Goal: Transaction & Acquisition: Book appointment/travel/reservation

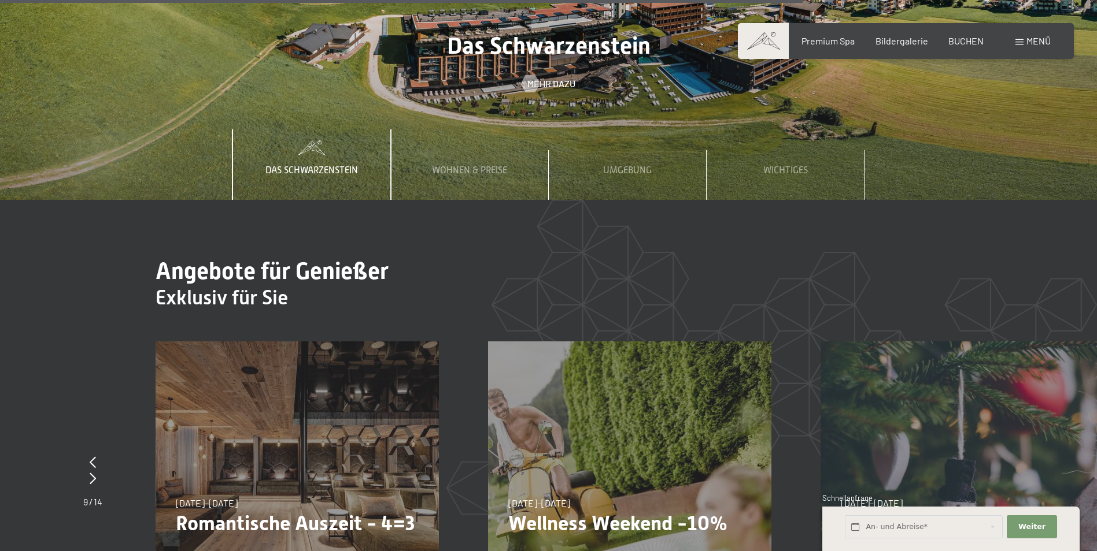
scroll to position [4335, 0]
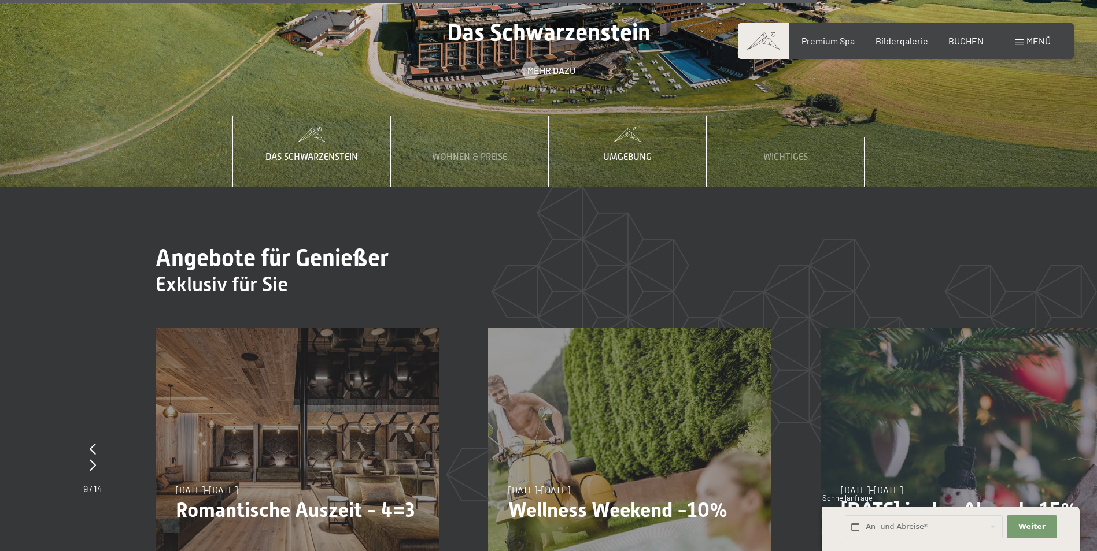
click at [627, 152] on span "Umgebung" at bounding box center [627, 157] width 49 height 10
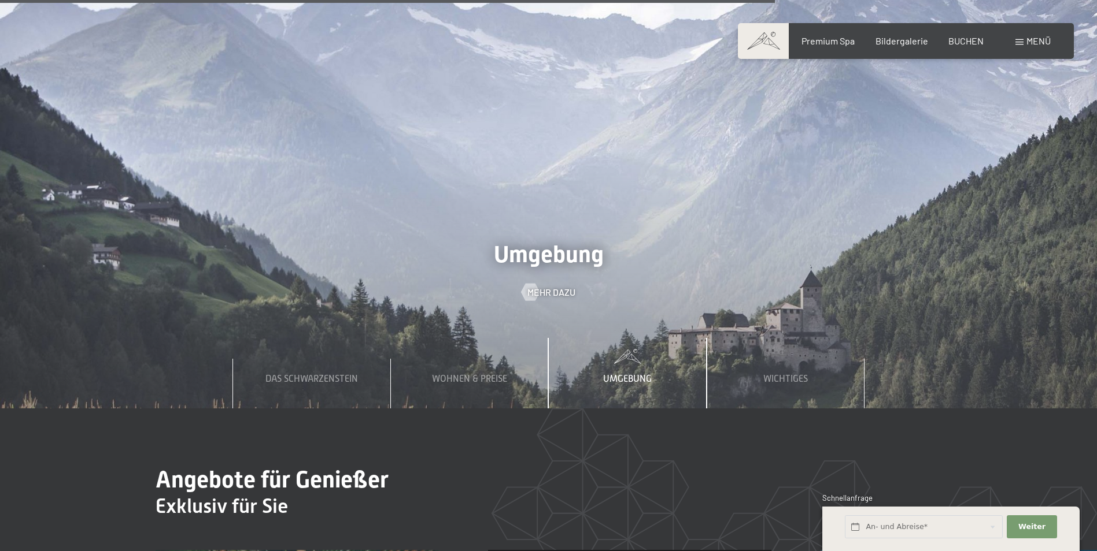
scroll to position [3989, 0]
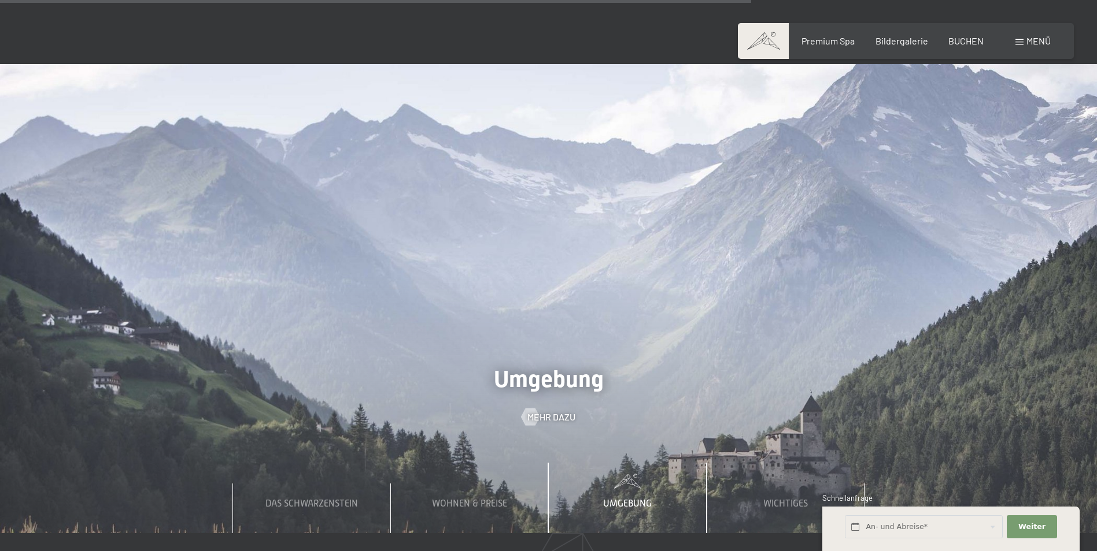
click at [619, 463] on div "Umgebung" at bounding box center [627, 498] width 66 height 71
click at [788, 499] on span "Wichtiges" at bounding box center [785, 504] width 45 height 10
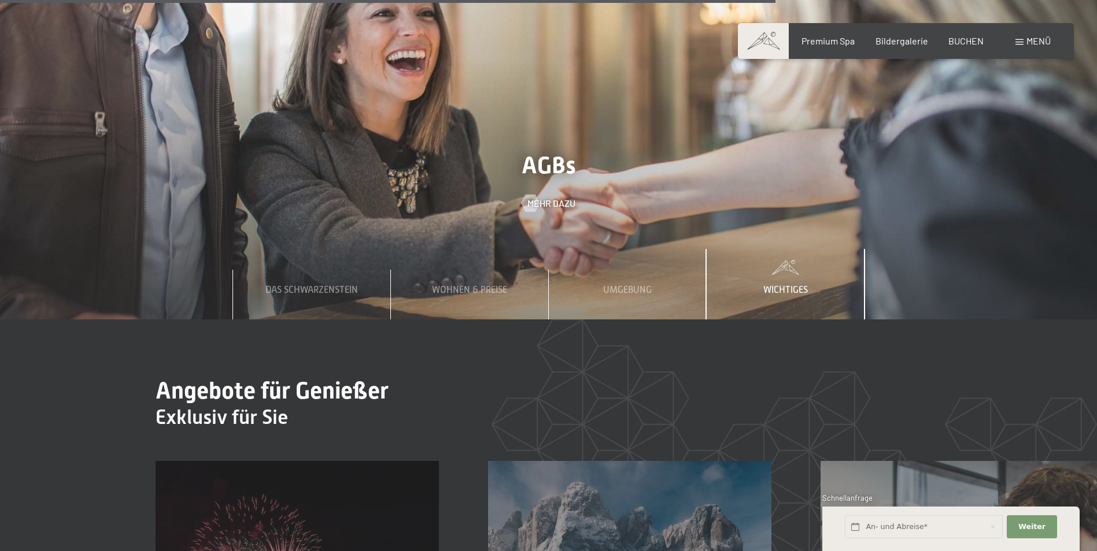
scroll to position [4104, 0]
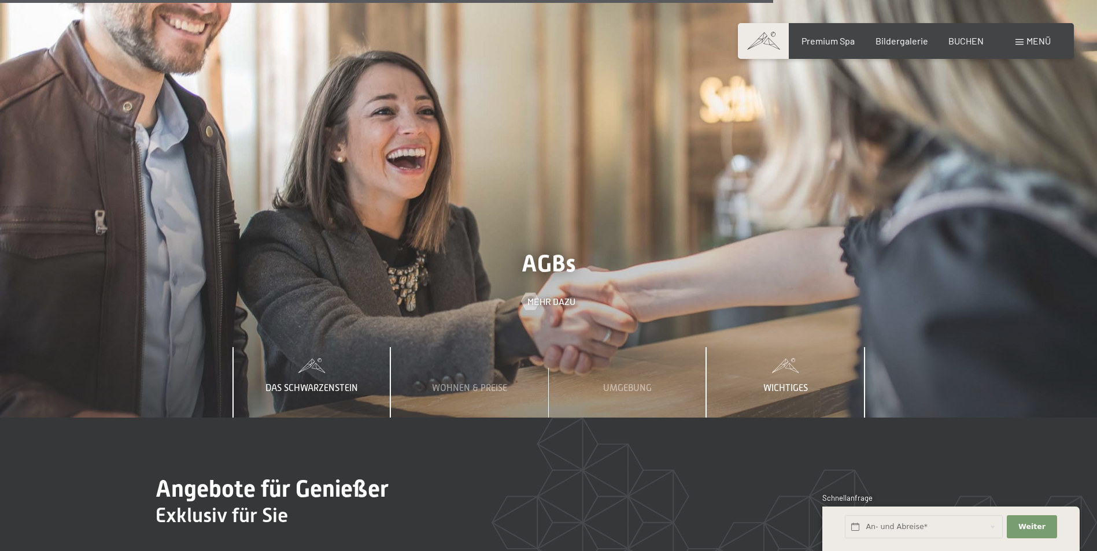
click at [296, 347] on div "Das Schwarzenstein" at bounding box center [312, 382] width 110 height 71
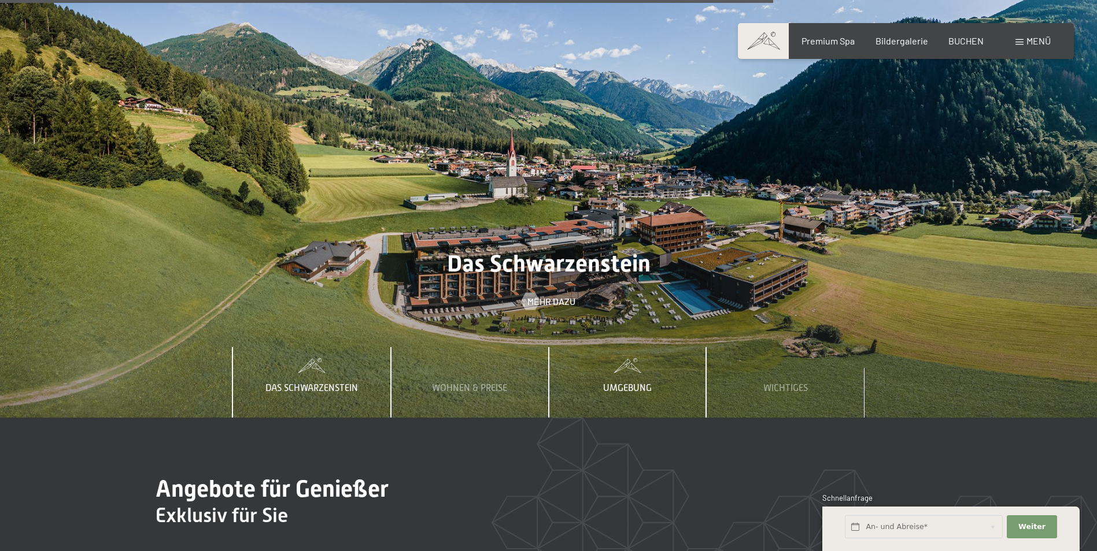
click at [617, 383] on span "Umgebung" at bounding box center [627, 388] width 49 height 10
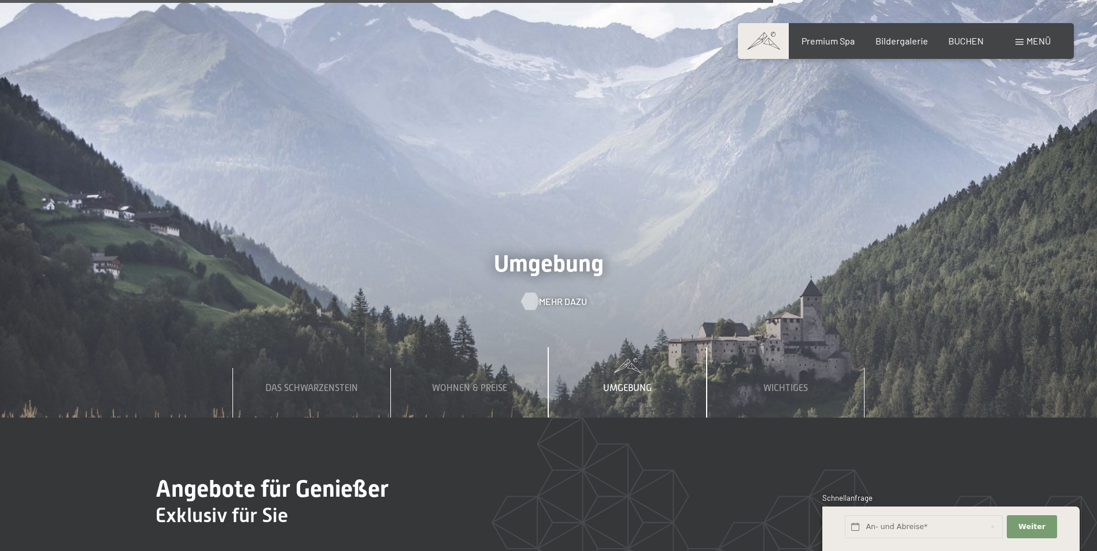
click at [550, 295] on span "Mehr dazu" at bounding box center [563, 301] width 48 height 13
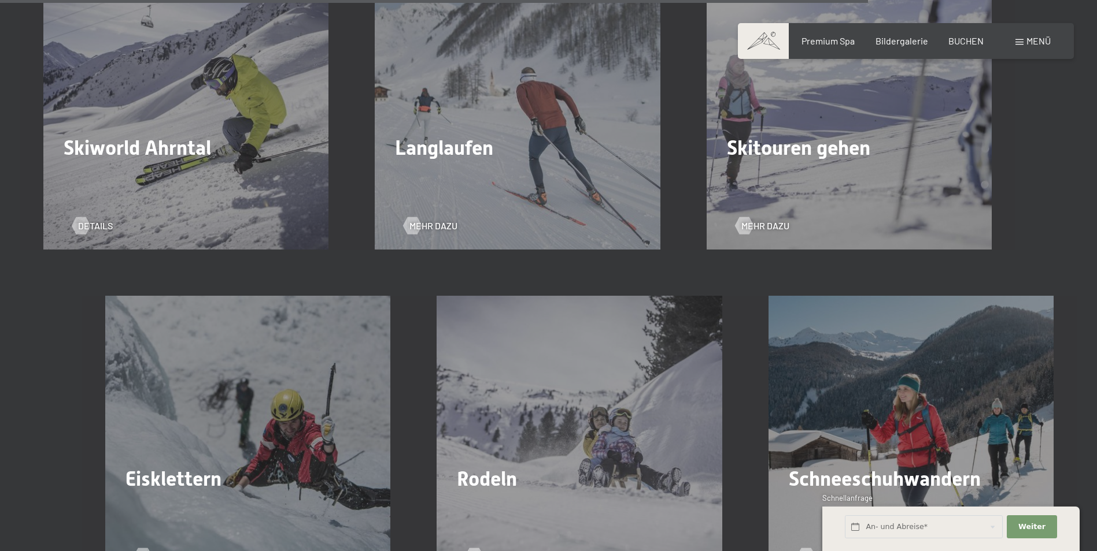
scroll to position [3295, 0]
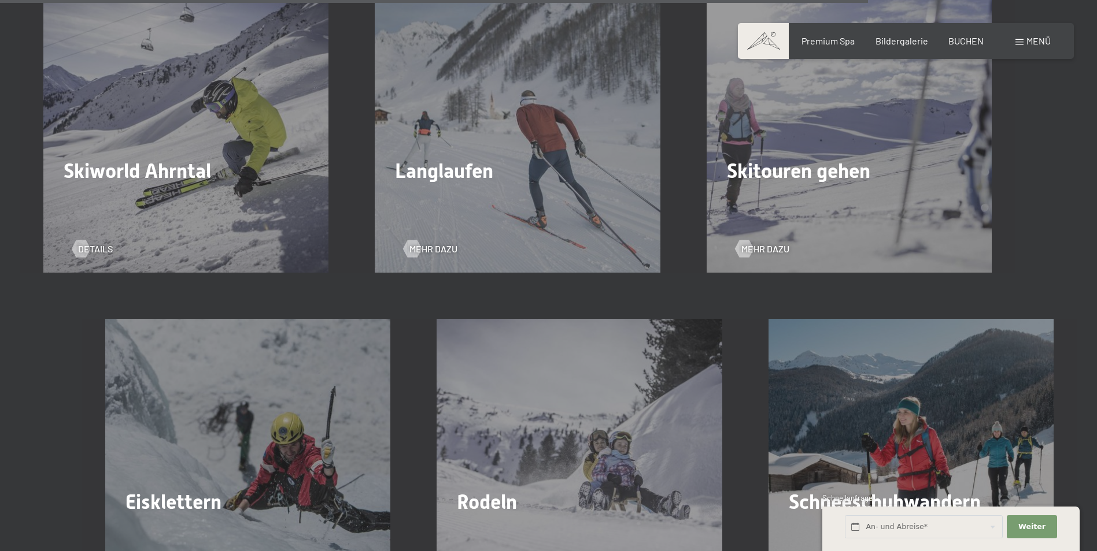
click at [829, 179] on span "Skitouren gehen" at bounding box center [798, 171] width 143 height 23
click at [760, 252] on span "Mehr dazu" at bounding box center [777, 249] width 48 height 13
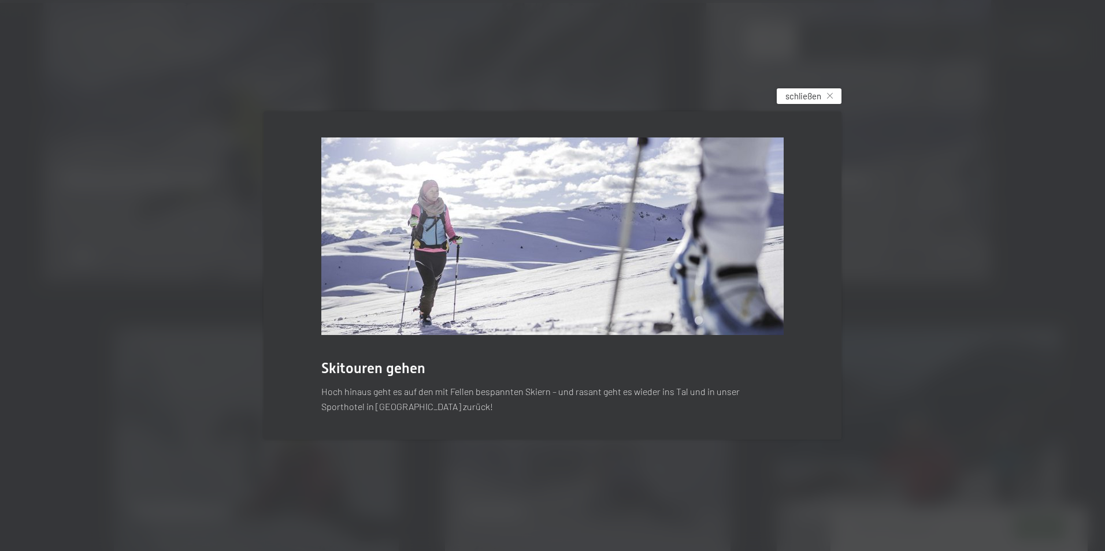
click at [834, 97] on div "schließen" at bounding box center [809, 96] width 65 height 16
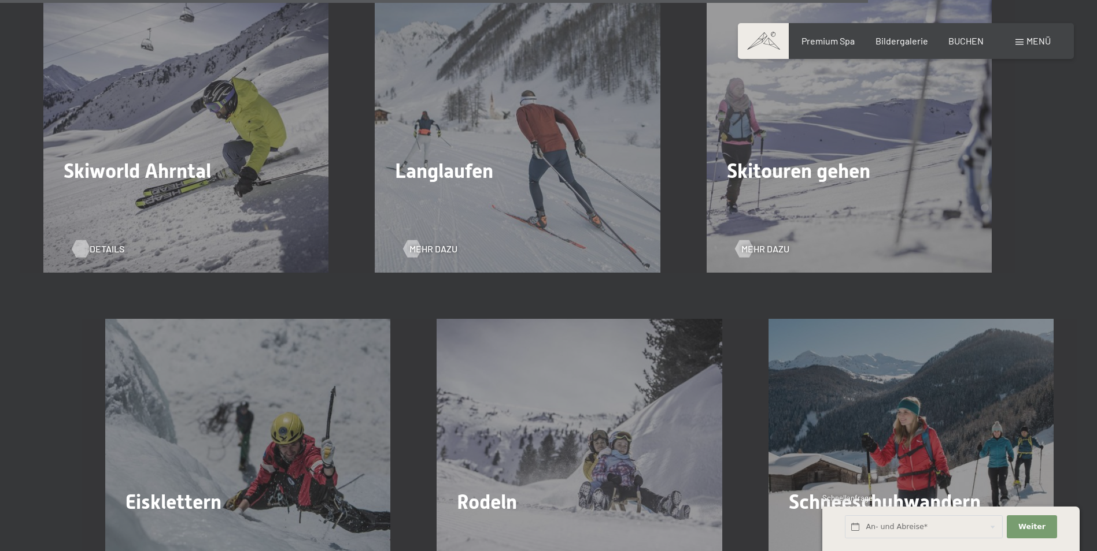
click at [83, 247] on div at bounding box center [81, 248] width 10 height 17
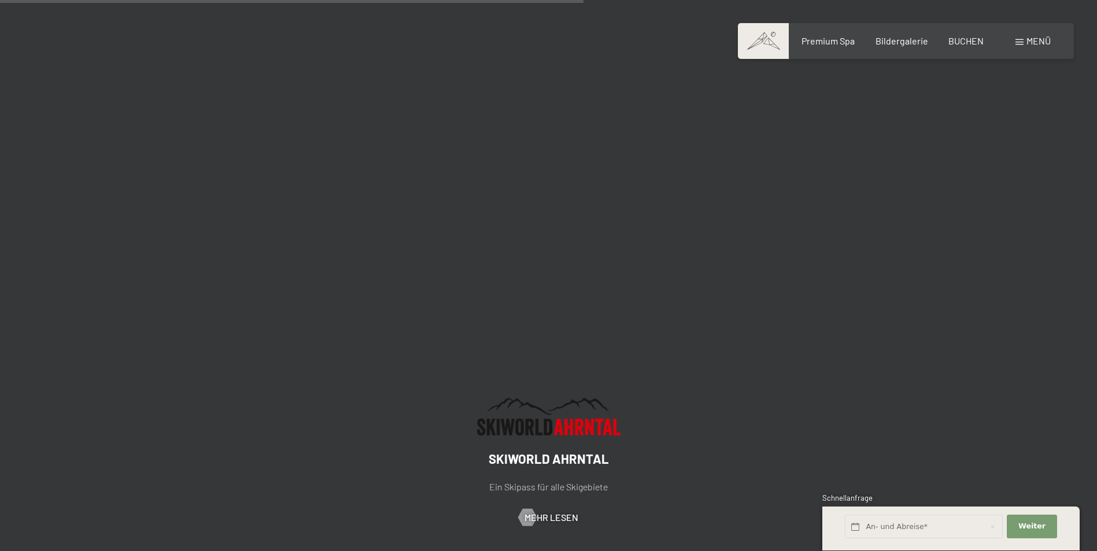
scroll to position [1908, 0]
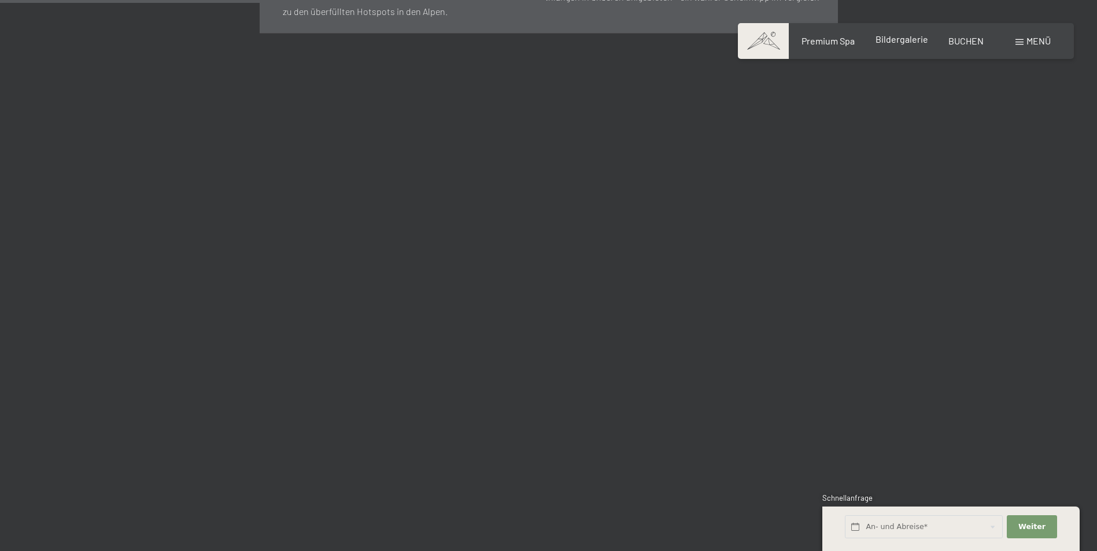
click at [915, 38] on span "Bildergalerie" at bounding box center [901, 39] width 53 height 11
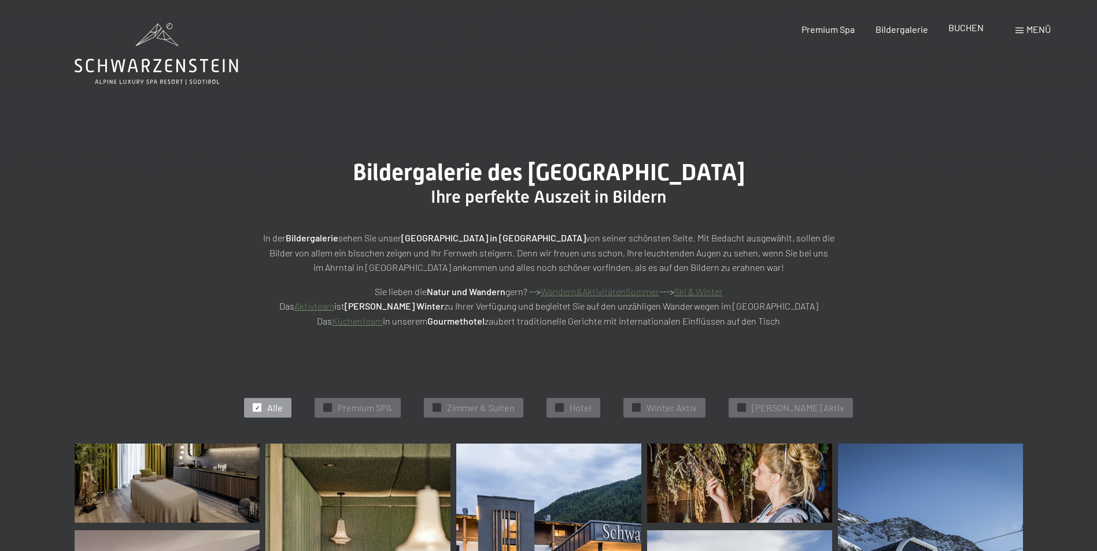
click at [953, 27] on span "BUCHEN" at bounding box center [965, 27] width 35 height 11
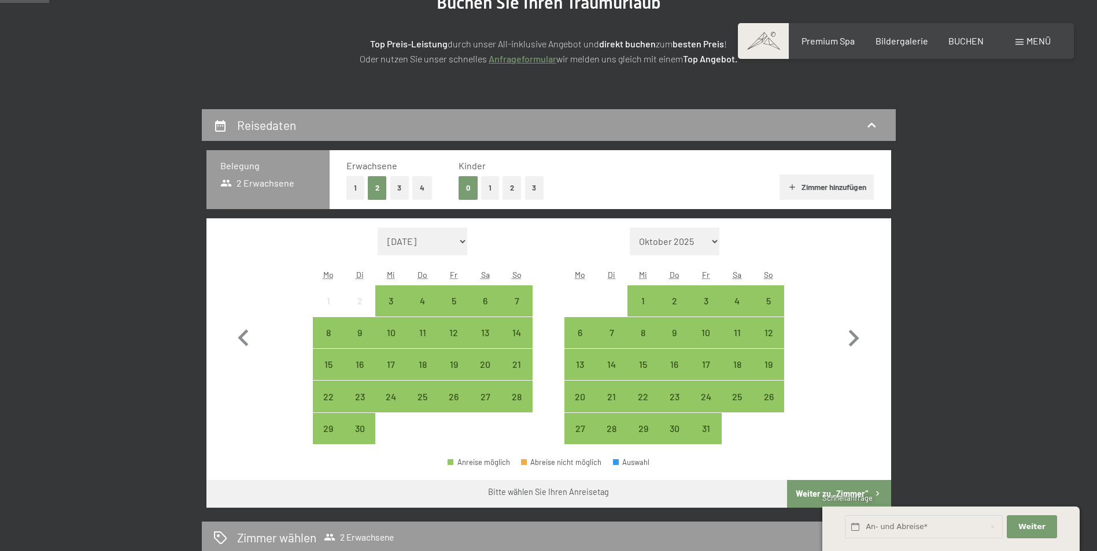
scroll to position [173, 0]
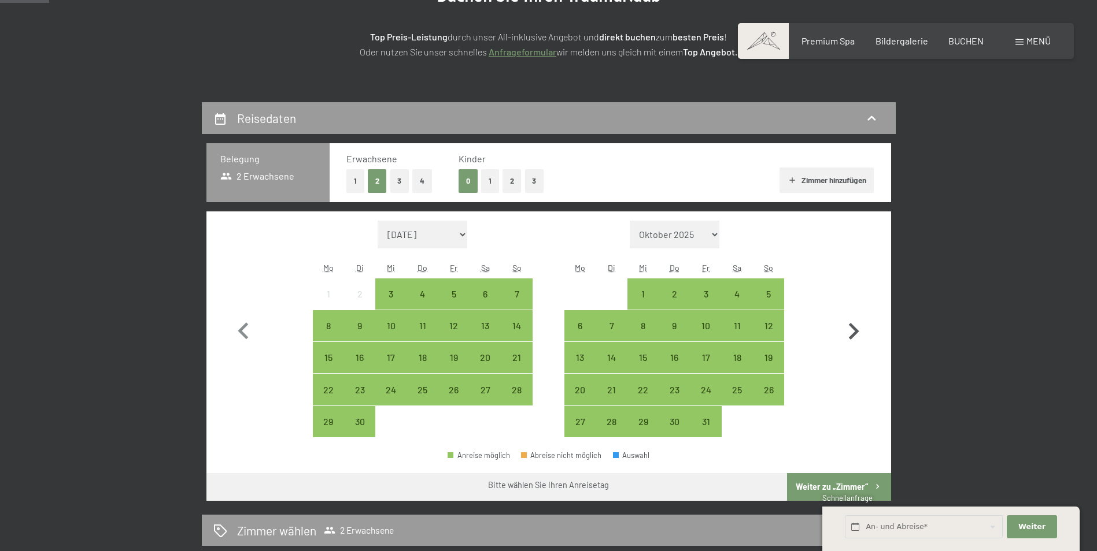
click at [858, 330] on icon "button" at bounding box center [853, 332] width 34 height 34
select select "[DATE]"
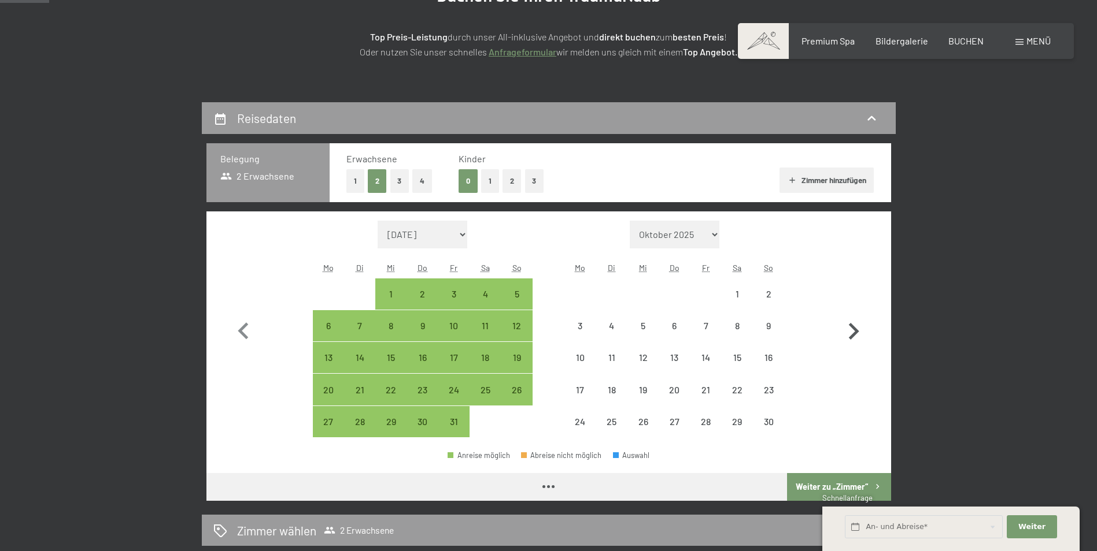
click at [858, 330] on icon "button" at bounding box center [853, 332] width 34 height 34
select select "[DATE]"
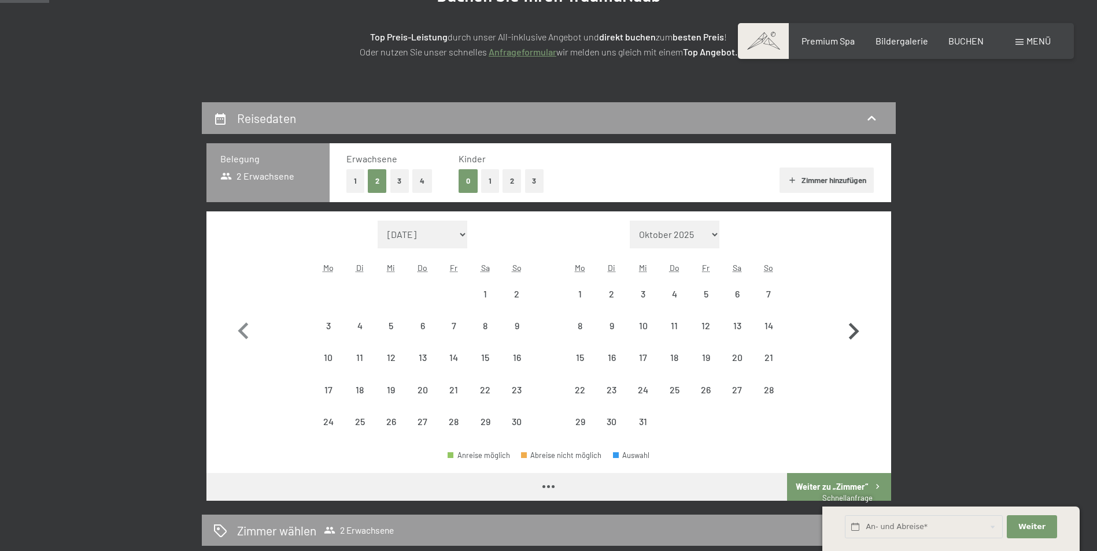
click at [858, 330] on icon "button" at bounding box center [853, 332] width 34 height 34
select select "[DATE]"
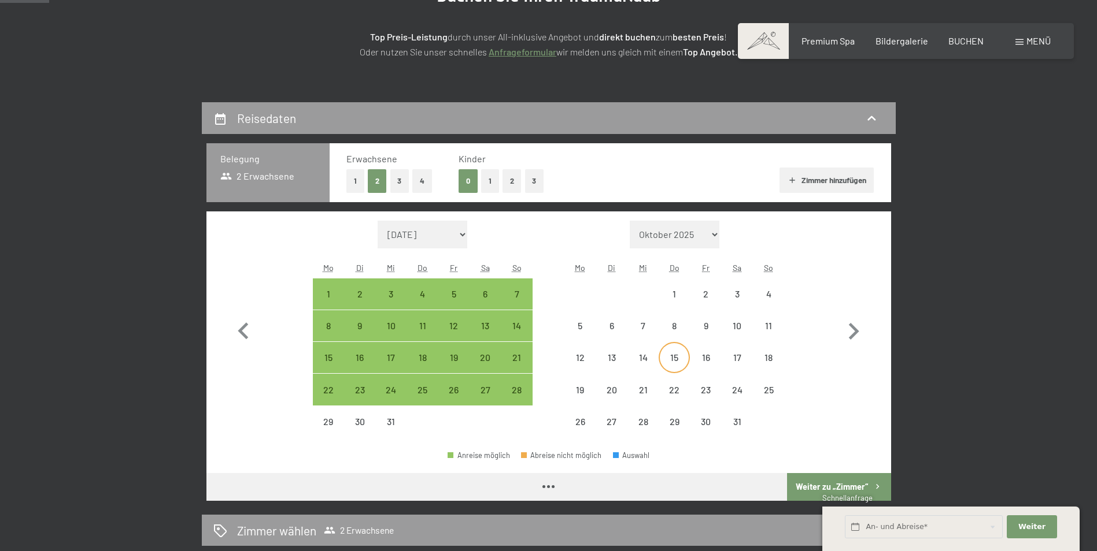
select select "[DATE]"
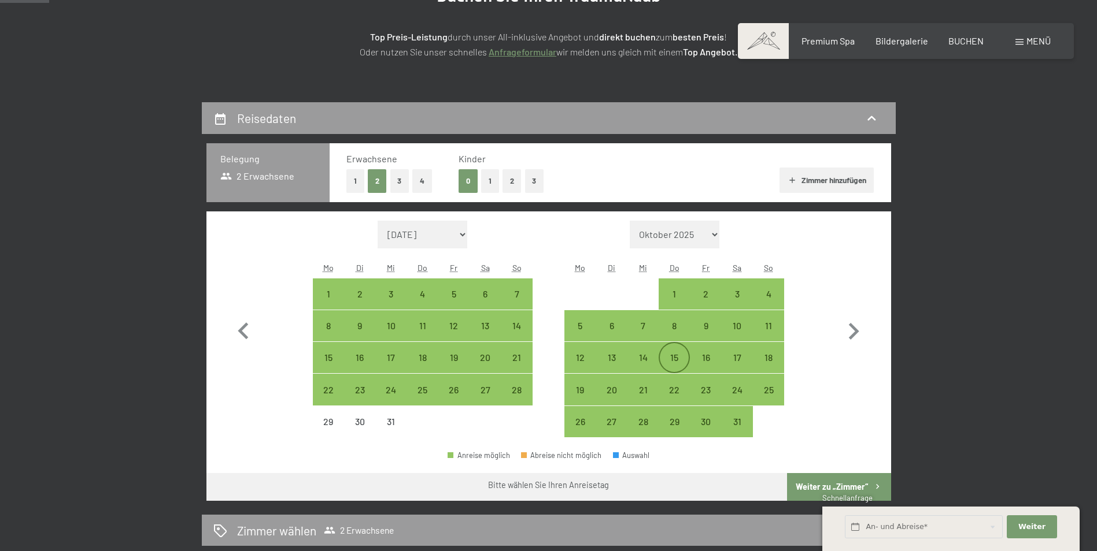
click at [679, 356] on div "15" at bounding box center [674, 367] width 29 height 29
select select "[DATE]"
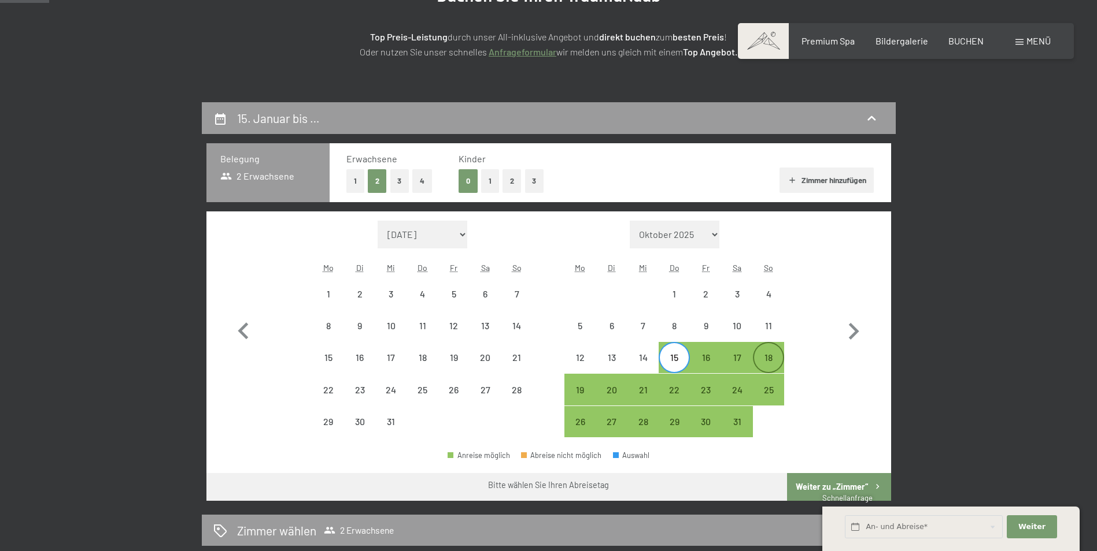
click at [765, 360] on div "18" at bounding box center [768, 367] width 29 height 29
select select "[DATE]"
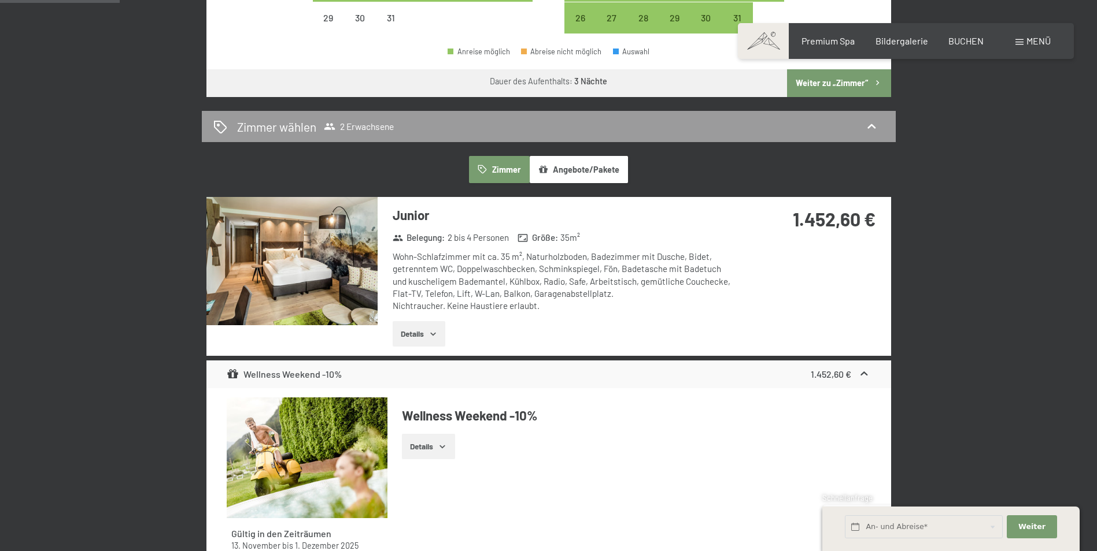
scroll to position [347, 0]
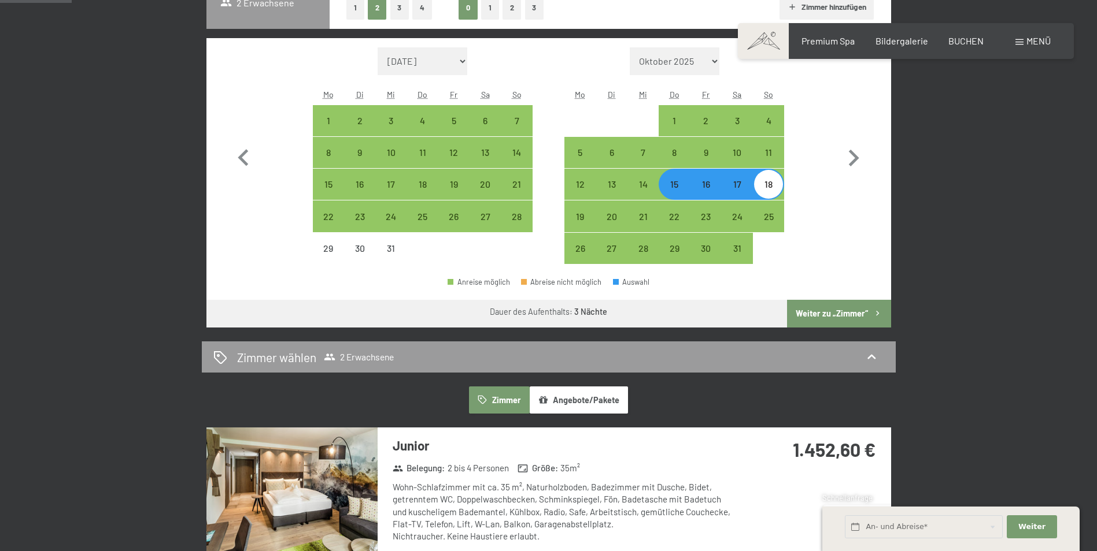
click at [702, 186] on div "16" at bounding box center [705, 194] width 29 height 29
select select "[DATE]"
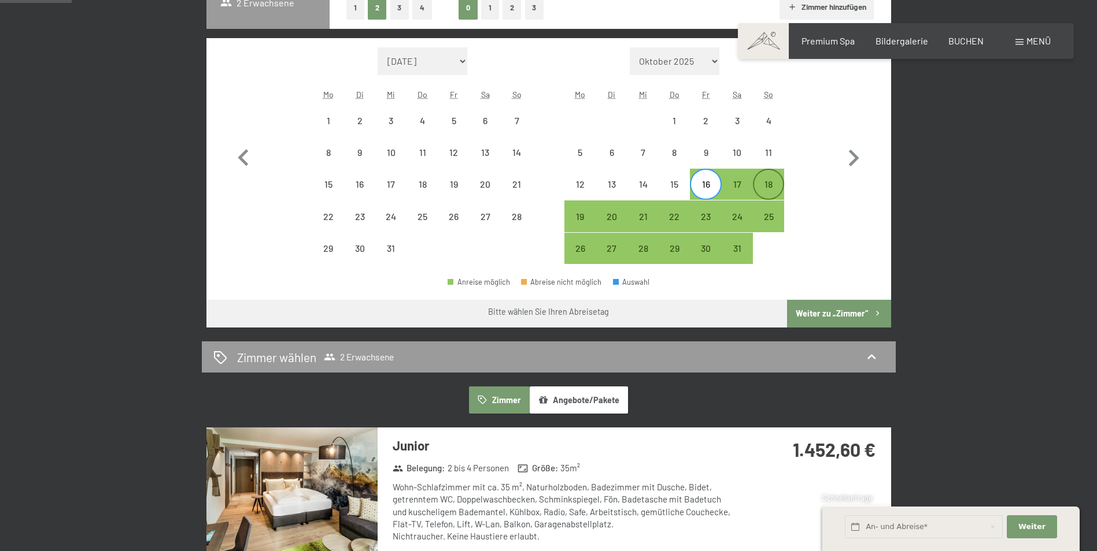
click at [773, 190] on div "18" at bounding box center [768, 194] width 29 height 29
select select "[DATE]"
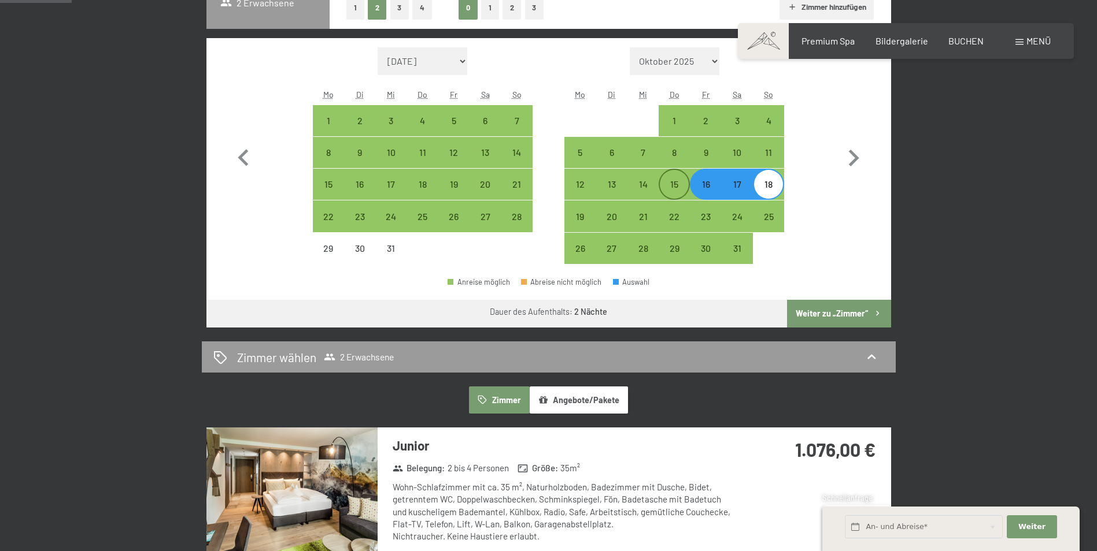
click at [676, 184] on div "15" at bounding box center [674, 194] width 29 height 29
select select "[DATE]"
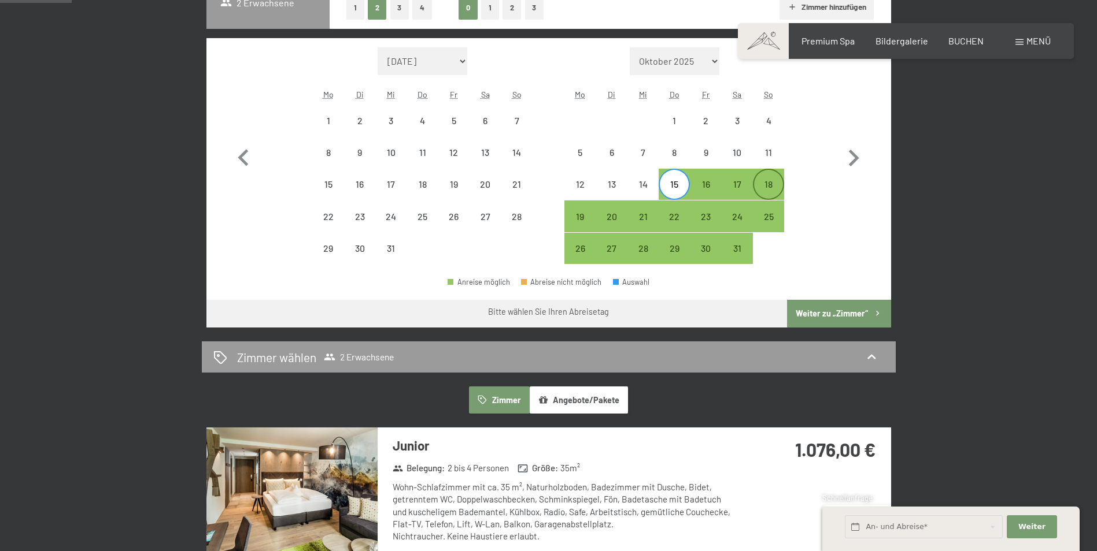
click at [764, 190] on div "18" at bounding box center [768, 194] width 29 height 29
select select "[DATE]"
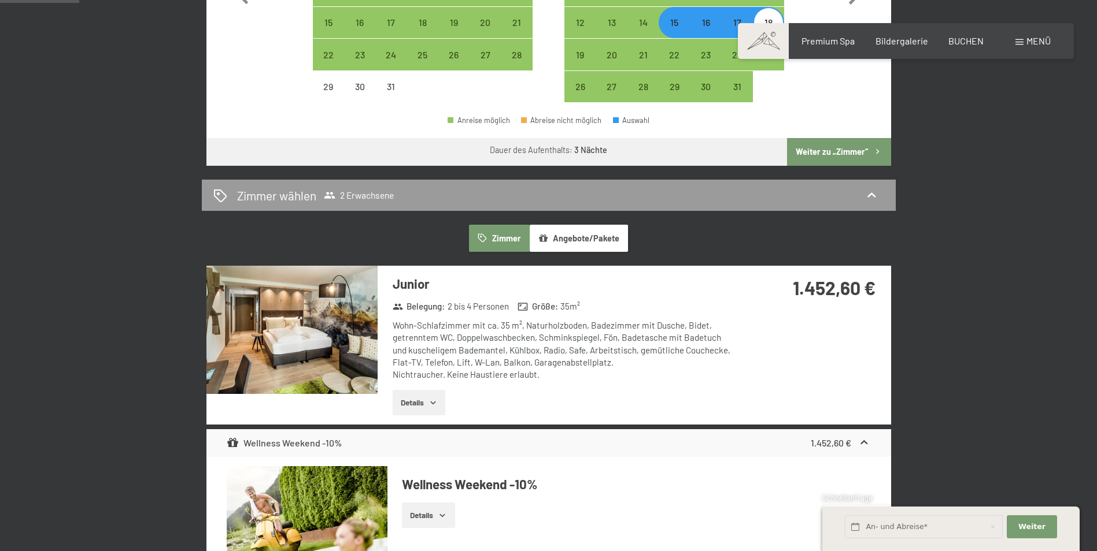
scroll to position [520, 0]
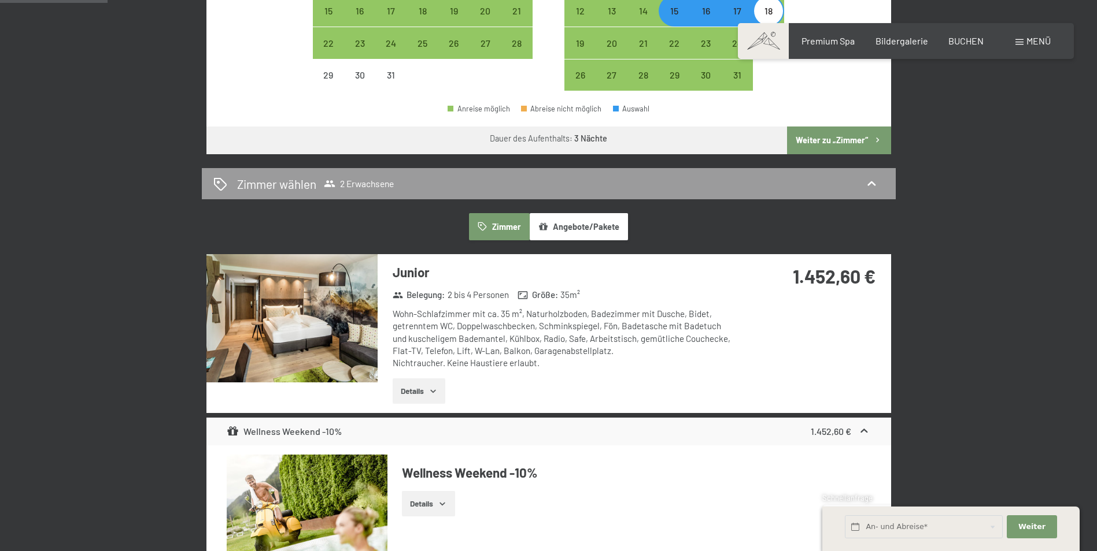
click at [564, 225] on button "Angebote/Pakete" at bounding box center [578, 226] width 98 height 27
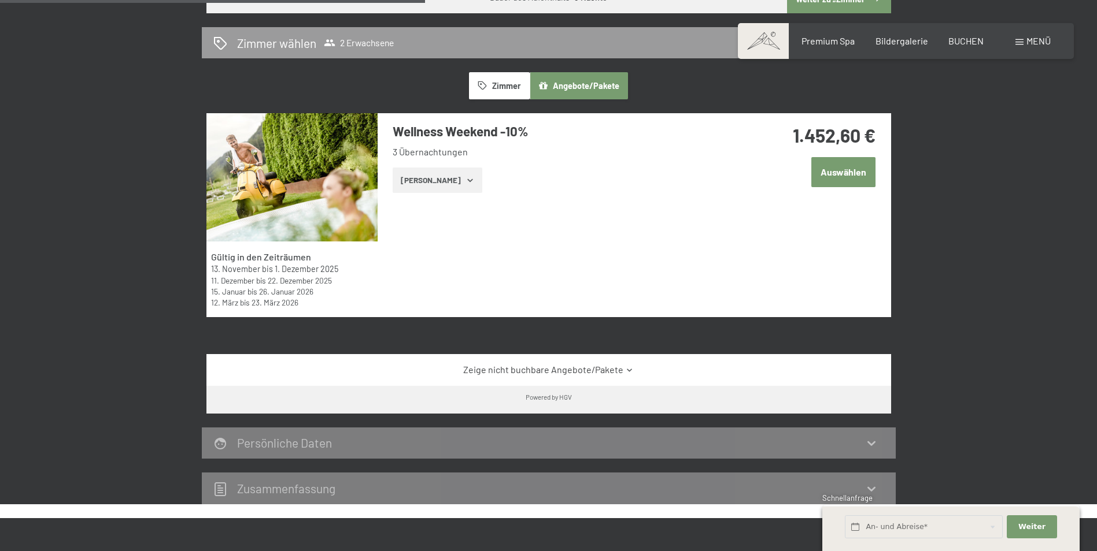
scroll to position [694, 0]
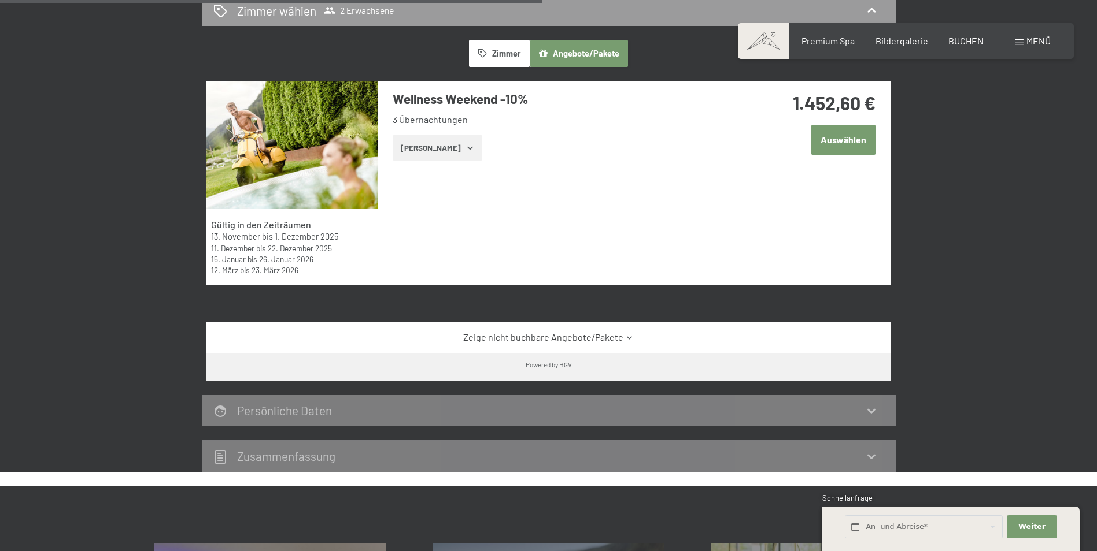
click at [465, 150] on icon "button" at bounding box center [469, 147] width 9 height 9
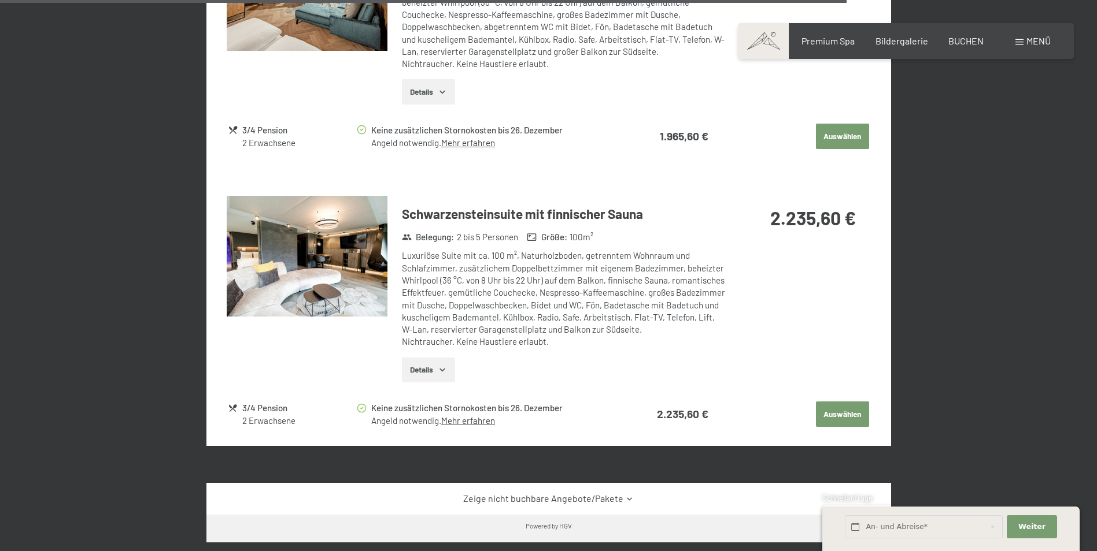
scroll to position [2832, 0]
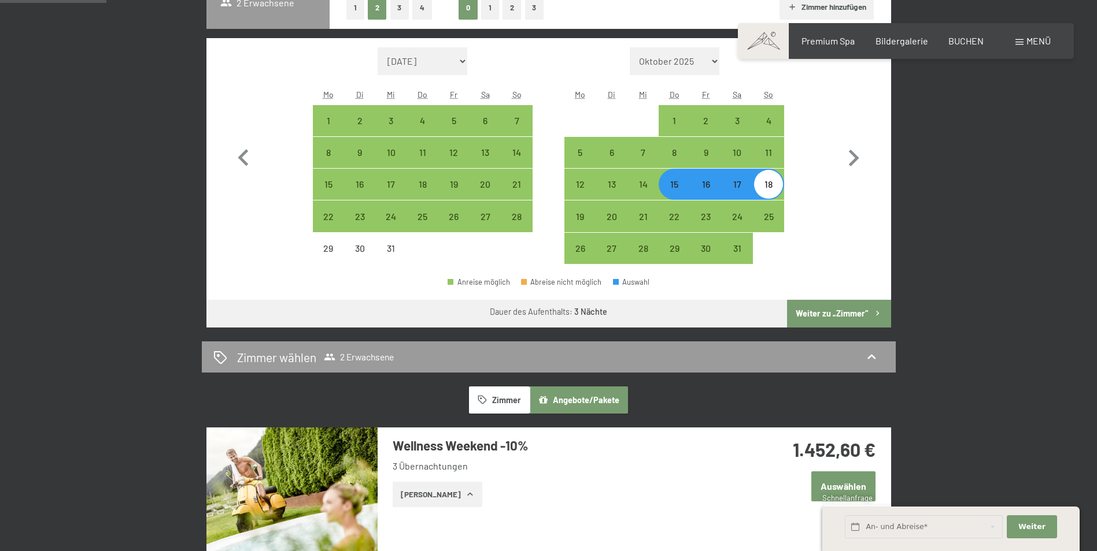
click at [824, 309] on button "Weiter zu „Zimmer“" at bounding box center [838, 314] width 103 height 28
select select "[DATE]"
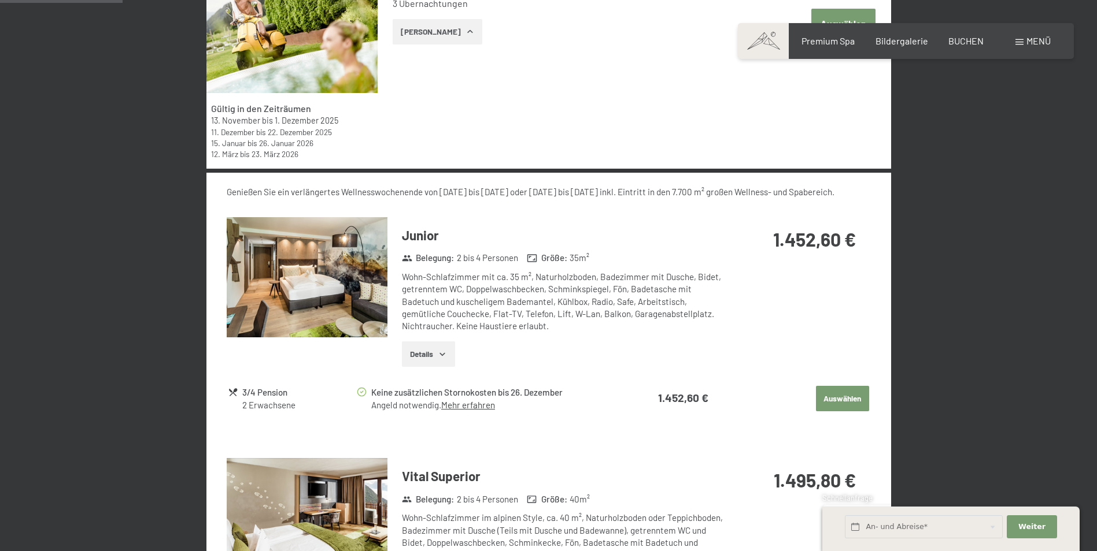
scroll to position [507, 0]
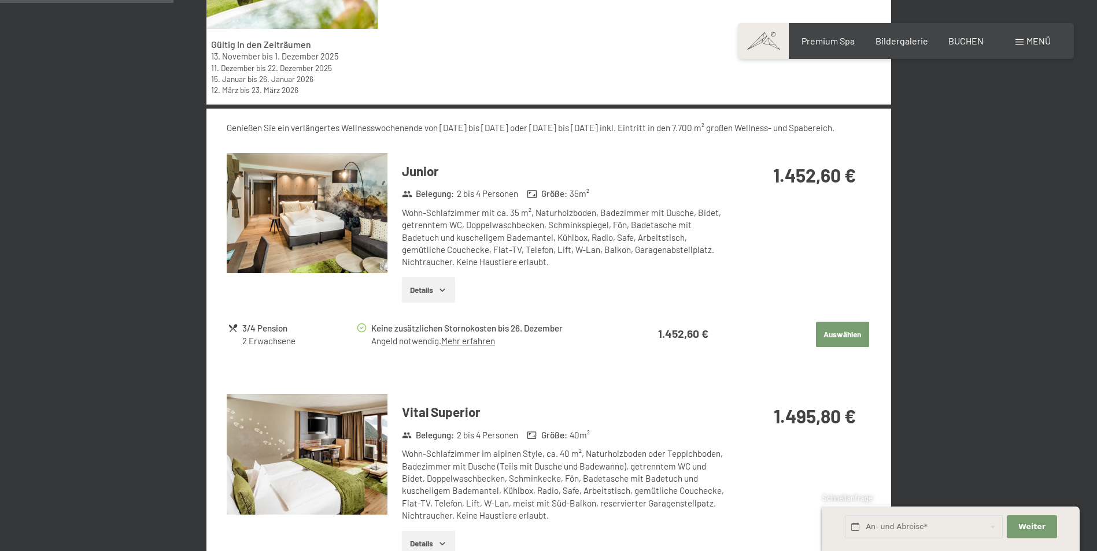
click at [432, 284] on button "Details" at bounding box center [428, 289] width 53 height 25
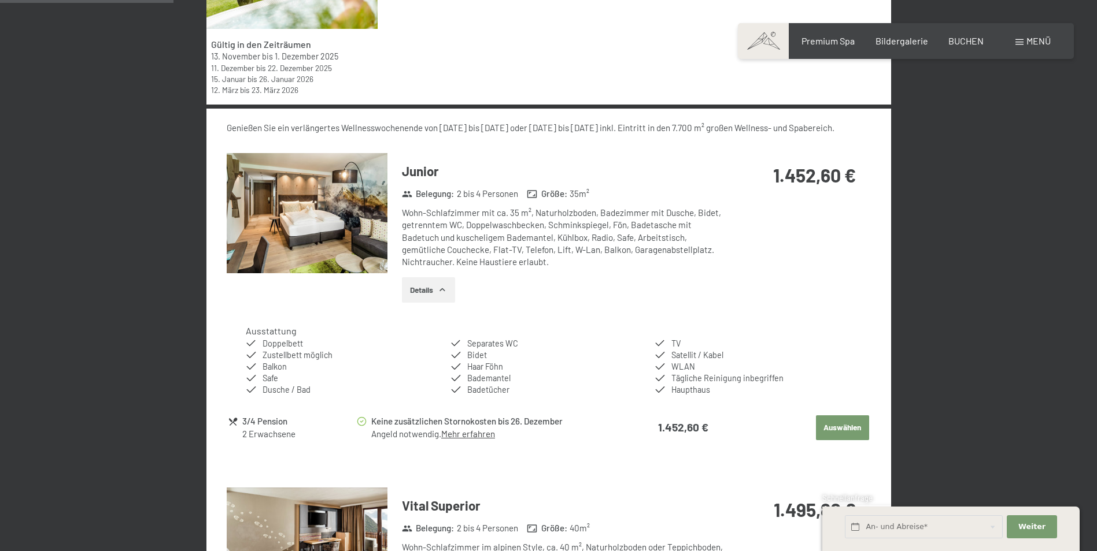
click at [432, 284] on button "Details" at bounding box center [428, 289] width 53 height 25
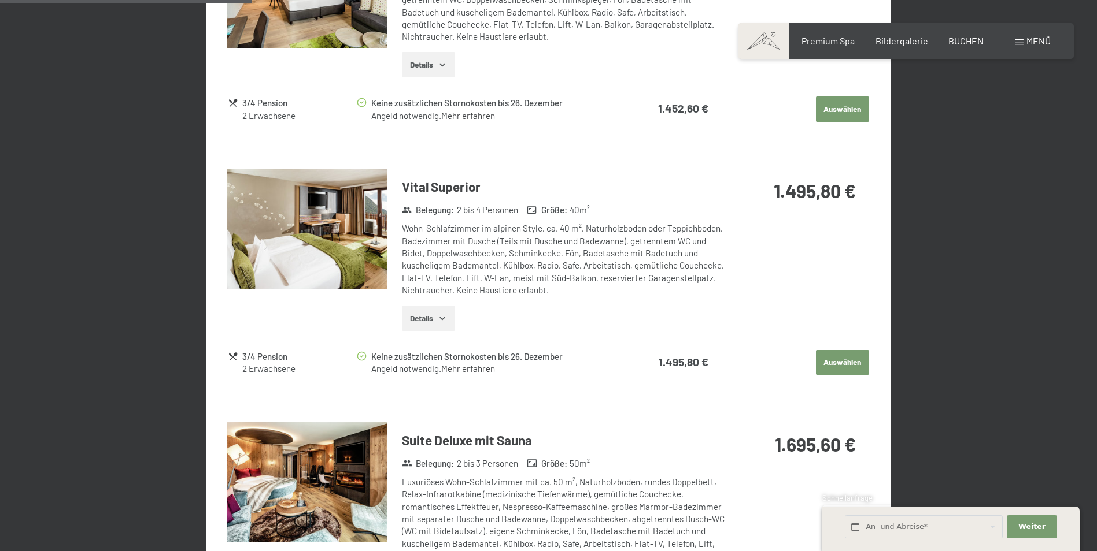
scroll to position [738, 0]
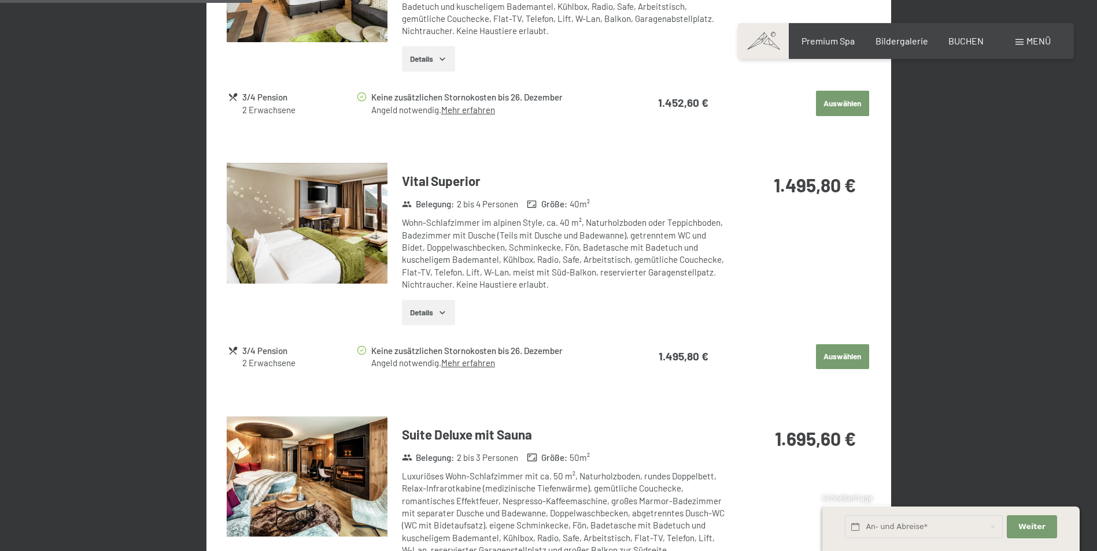
click at [439, 313] on span "Einwilligung Marketing*" at bounding box center [485, 309] width 95 height 12
click at [432, 313] on input "Einwilligung Marketing*" at bounding box center [426, 309] width 12 height 12
click at [439, 310] on span "Einwilligung Marketing*" at bounding box center [485, 309] width 95 height 12
click at [432, 310] on input "Einwilligung Marketing*" at bounding box center [426, 309] width 12 height 12
checkbox input "false"
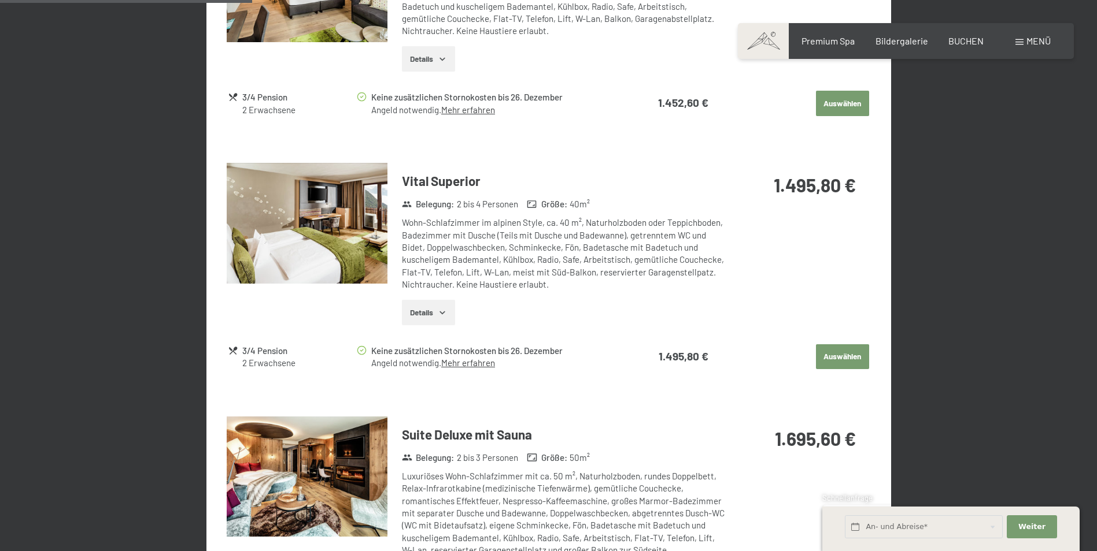
click at [444, 319] on button "Details" at bounding box center [428, 312] width 53 height 25
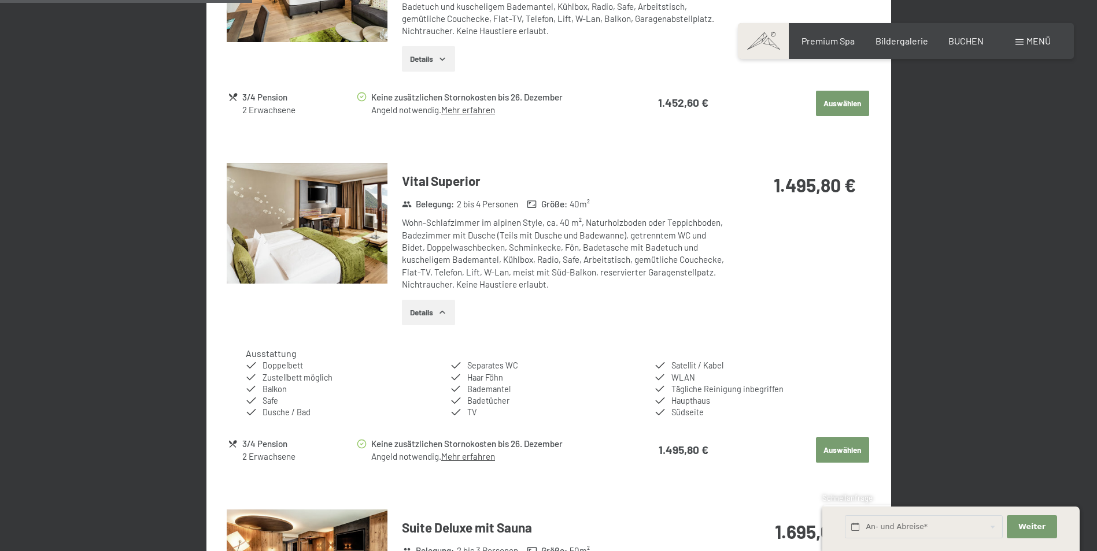
click at [444, 319] on button "Details" at bounding box center [428, 312] width 53 height 25
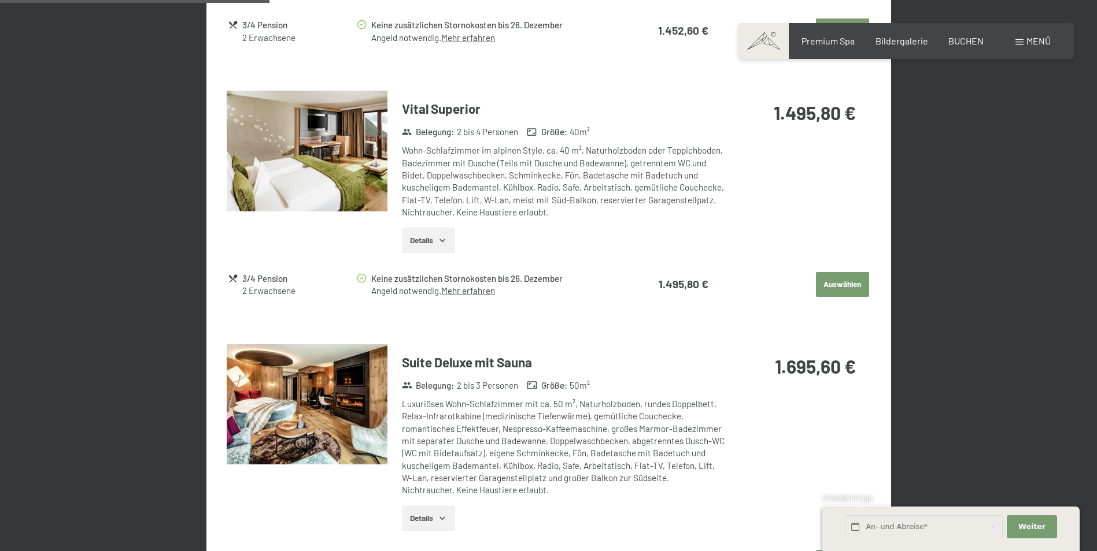
scroll to position [912, 0]
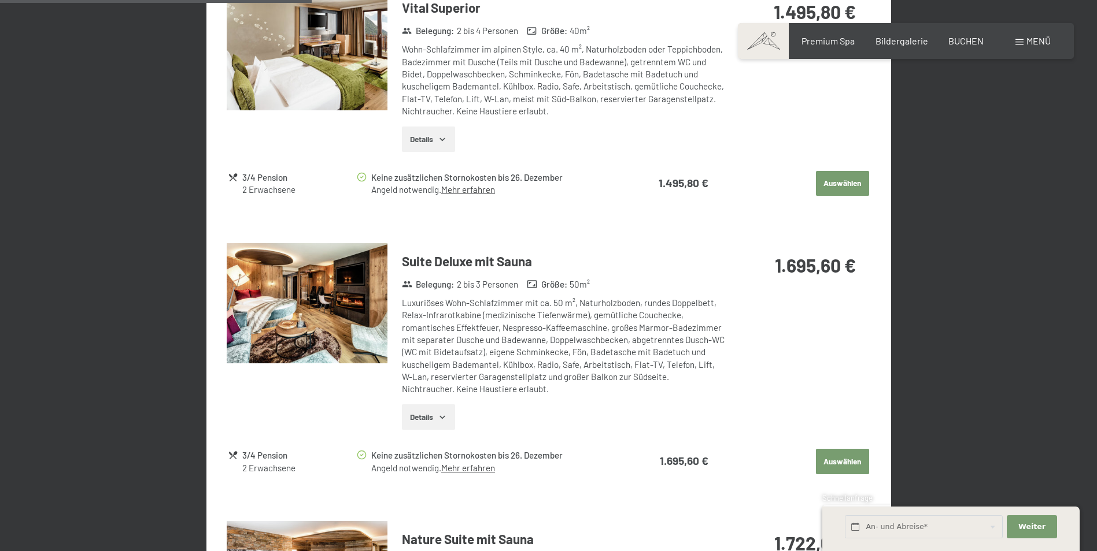
click at [424, 423] on button "Details" at bounding box center [428, 417] width 53 height 25
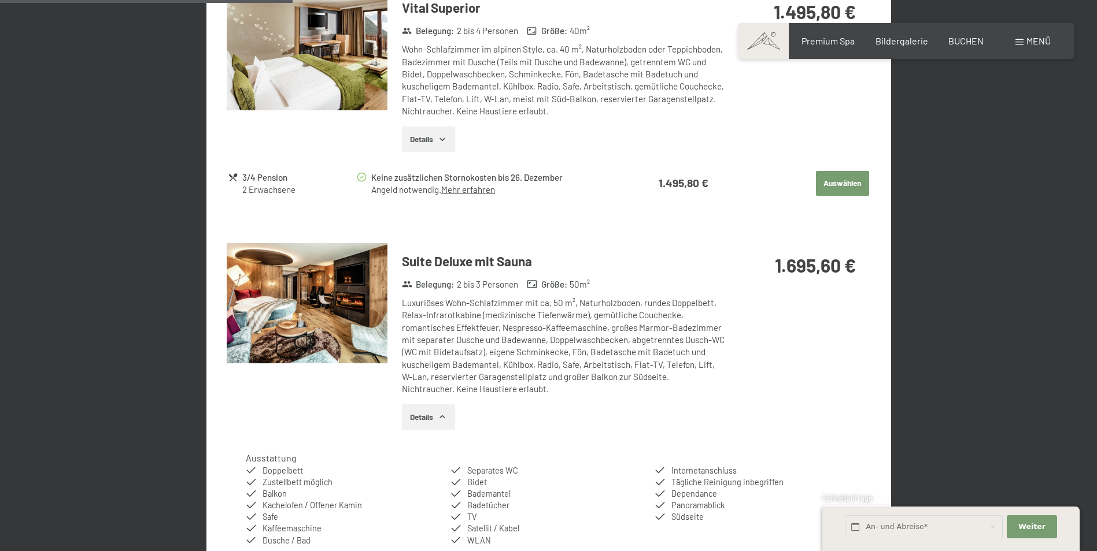
scroll to position [796, 0]
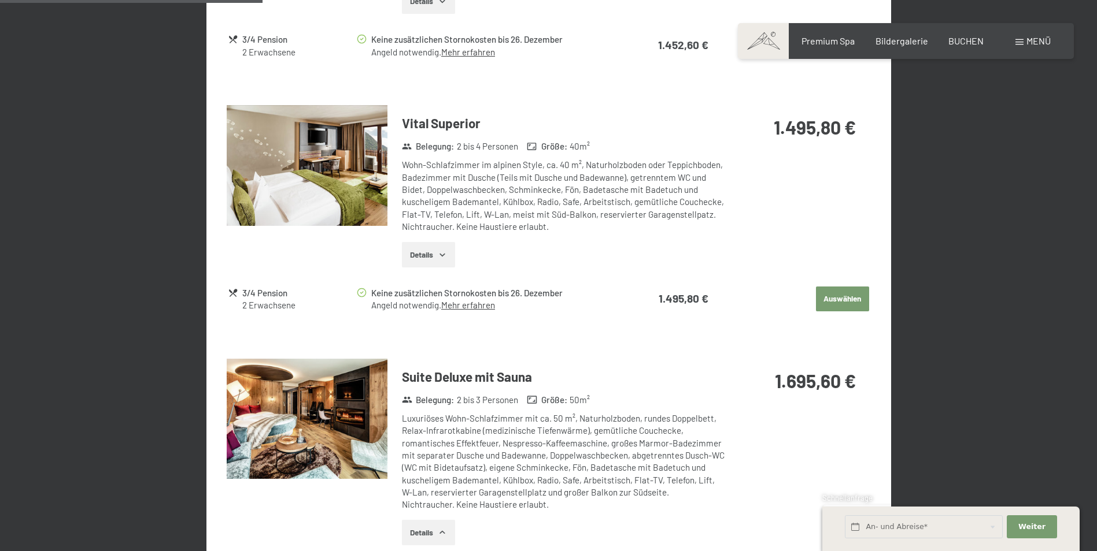
click at [445, 262] on button "Details" at bounding box center [428, 254] width 53 height 25
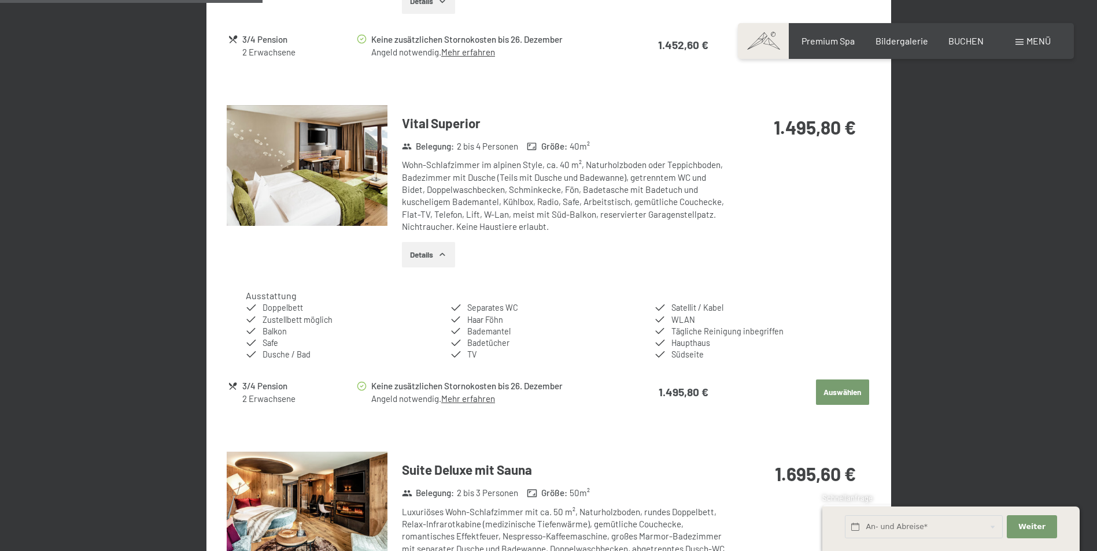
click at [445, 262] on button "Details" at bounding box center [428, 254] width 53 height 25
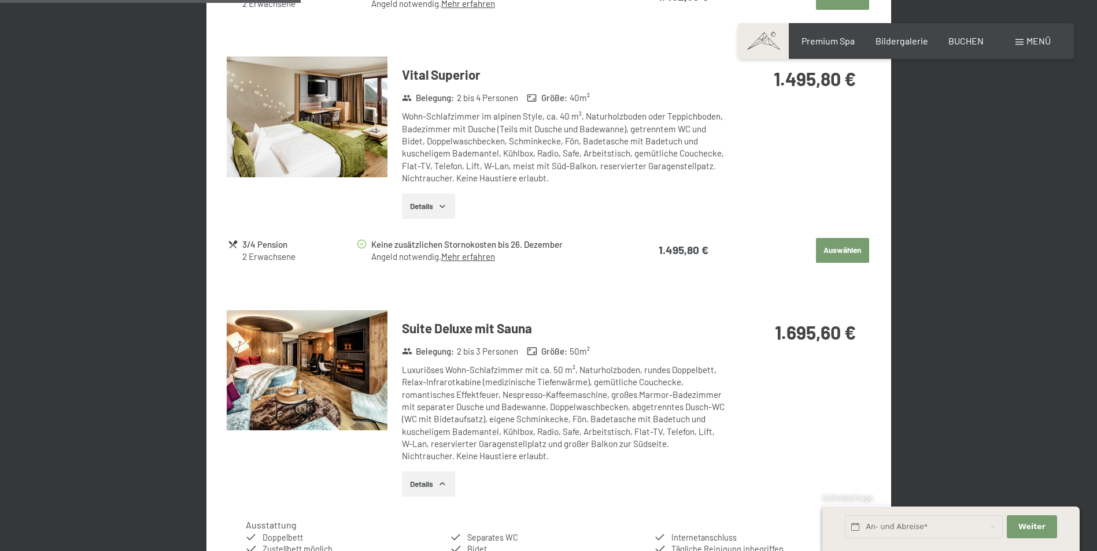
scroll to position [912, 0]
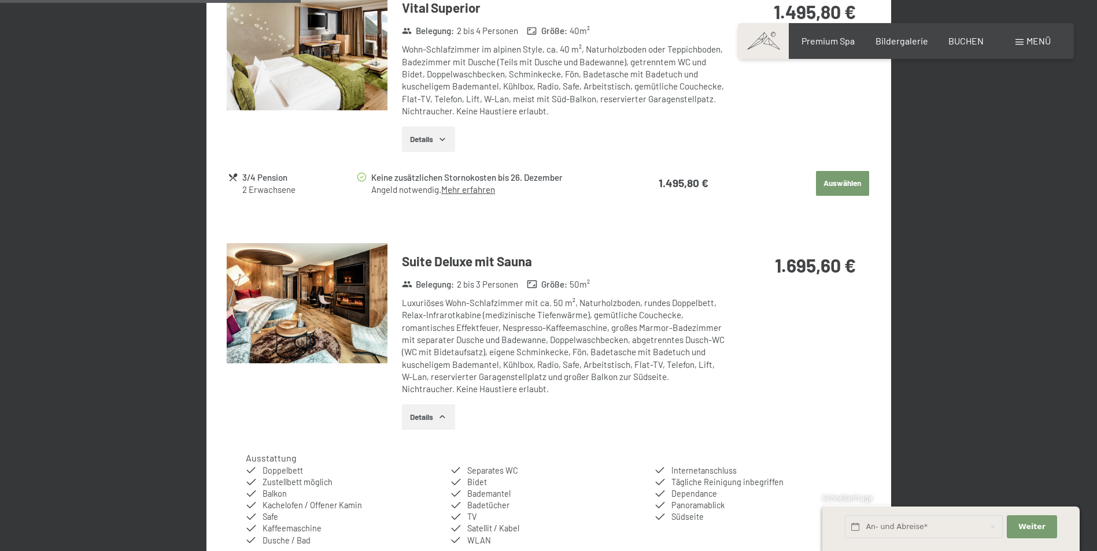
click at [346, 284] on img at bounding box center [307, 303] width 161 height 121
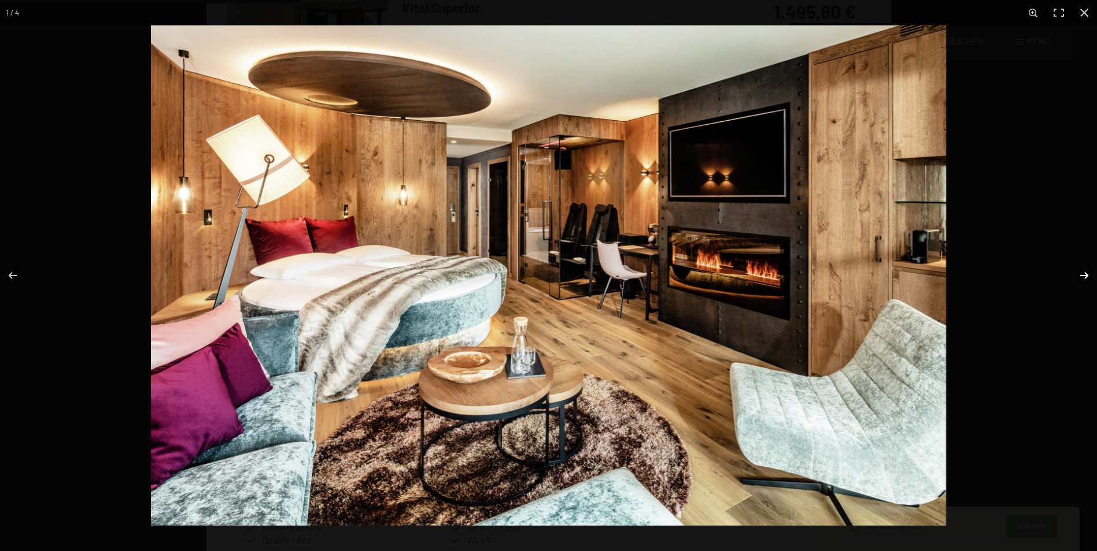
click at [1083, 276] on button "button" at bounding box center [1076, 276] width 40 height 58
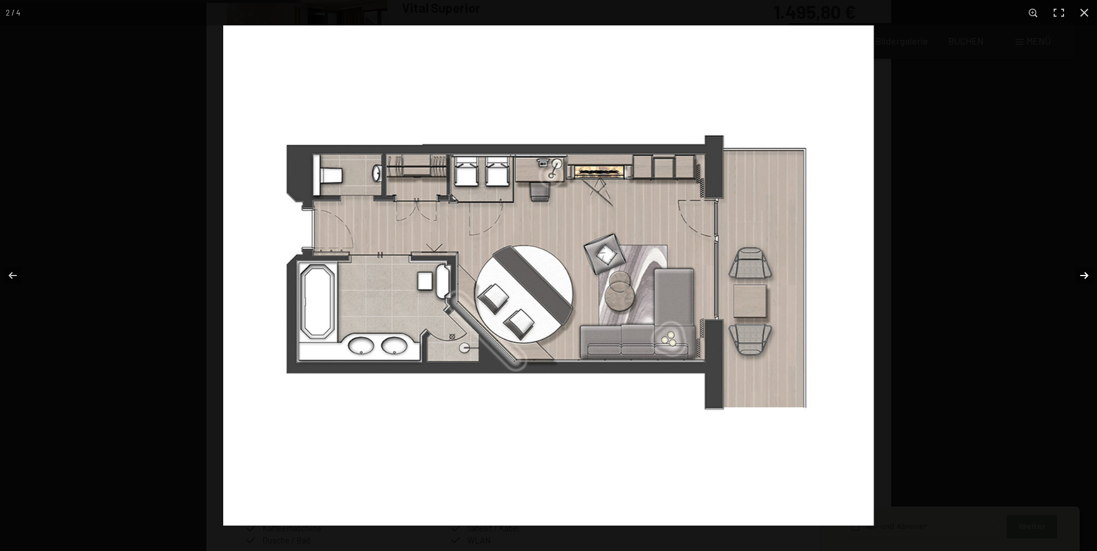
click at [1083, 276] on button "button" at bounding box center [1076, 276] width 40 height 58
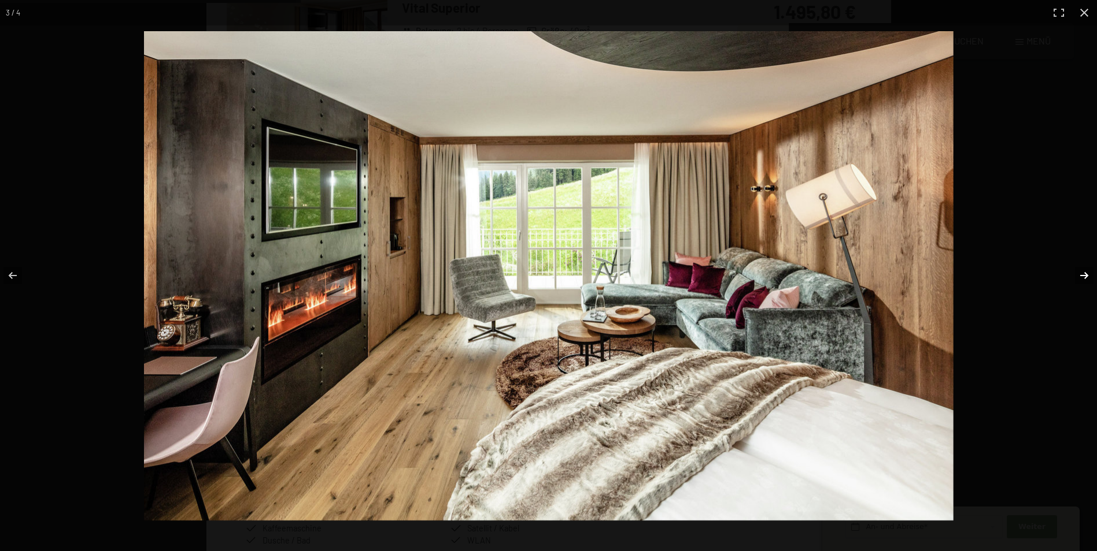
click at [1083, 276] on button "button" at bounding box center [1076, 276] width 40 height 58
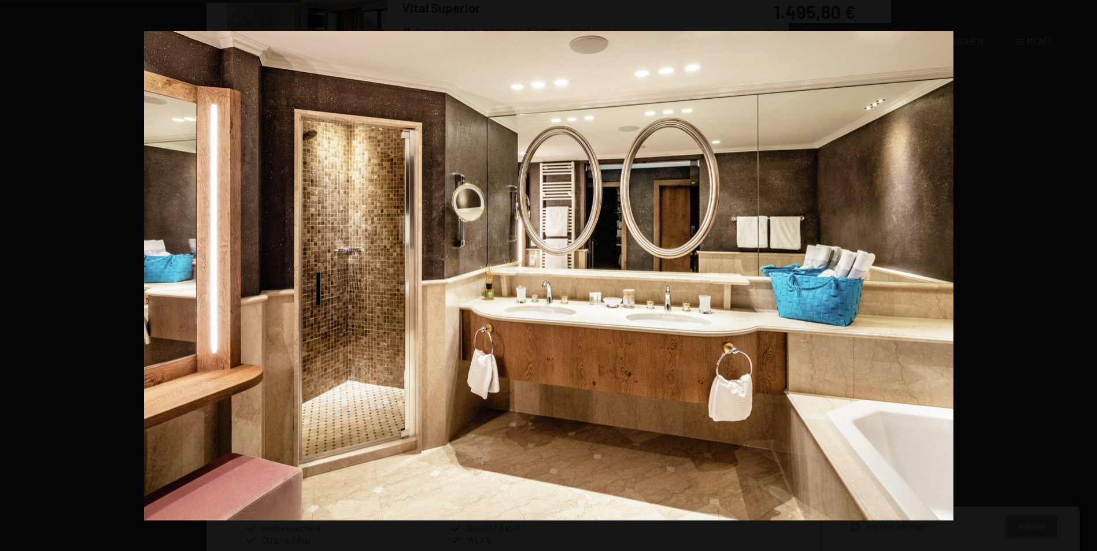
click at [1083, 276] on button "button" at bounding box center [1076, 276] width 40 height 58
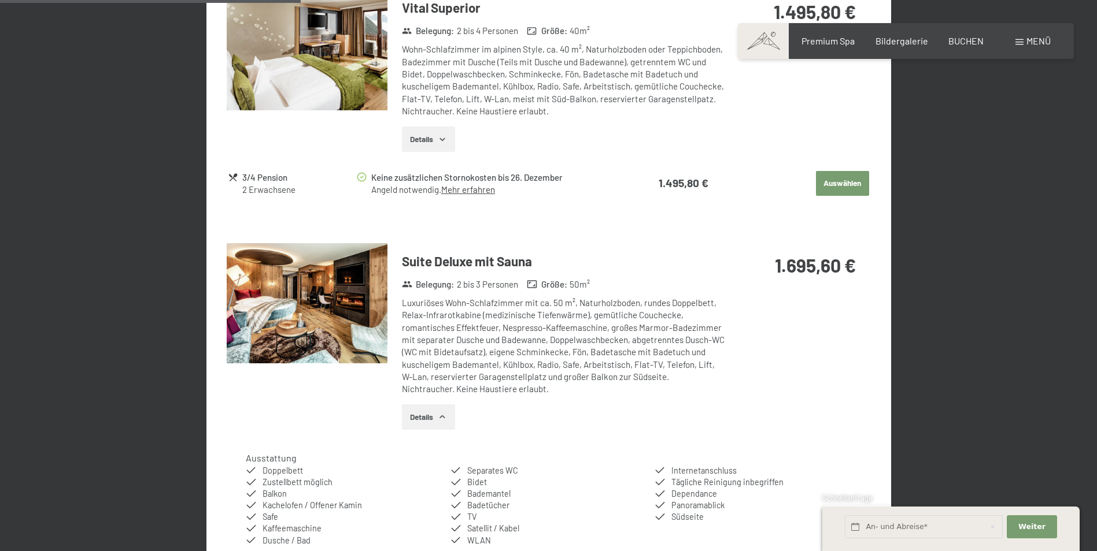
click at [0, 0] on button "button" at bounding box center [0, 0] width 0 height 0
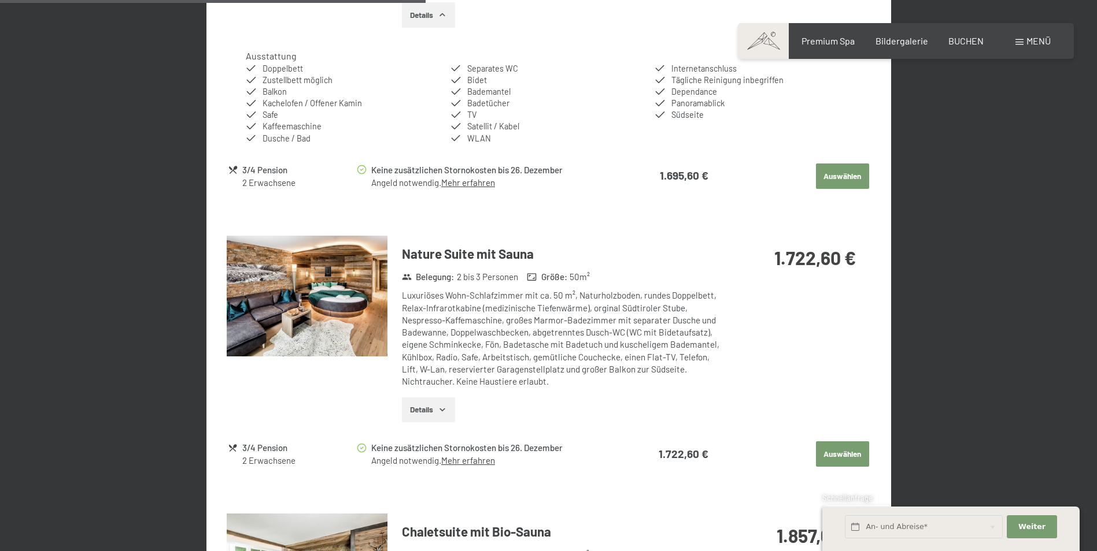
scroll to position [1316, 0]
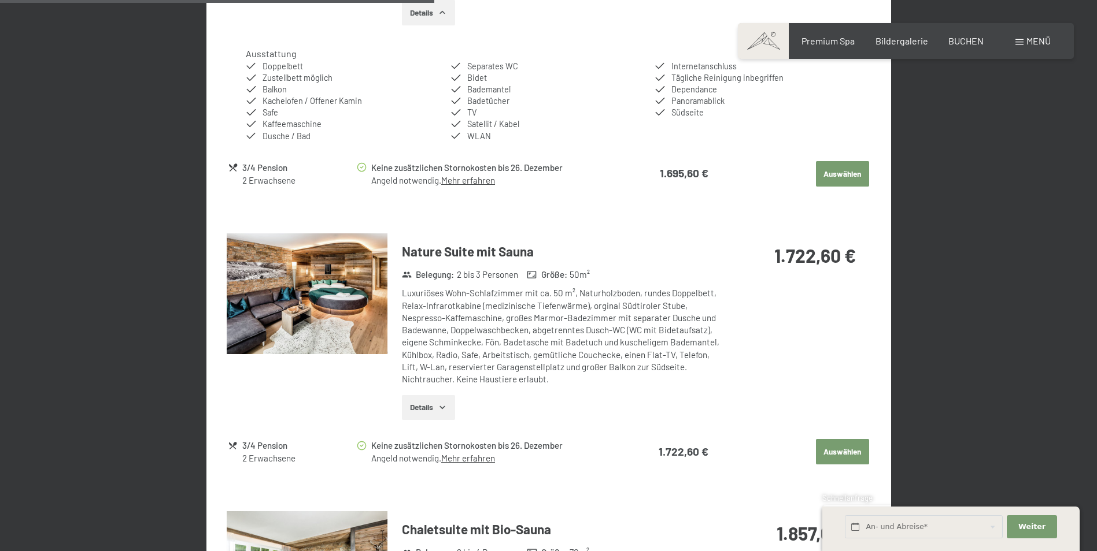
click at [343, 287] on img at bounding box center [307, 294] width 161 height 121
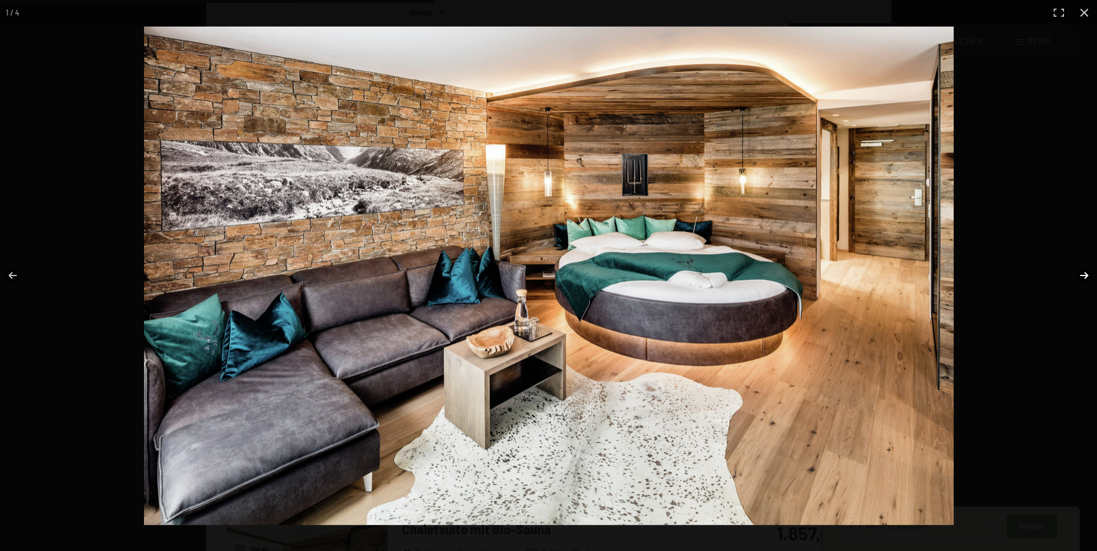
click at [1083, 273] on button "button" at bounding box center [1076, 276] width 40 height 58
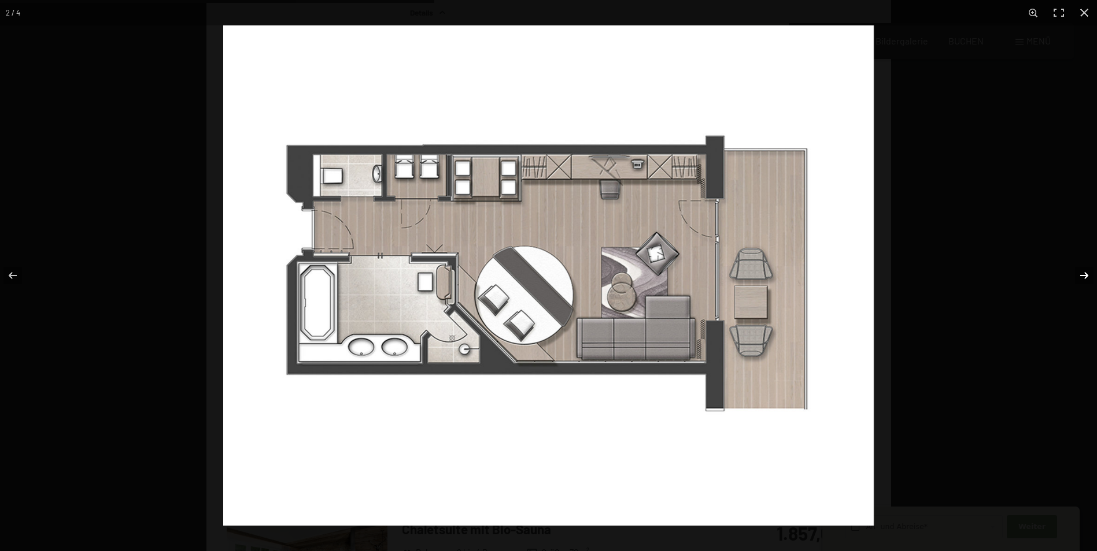
click at [1083, 273] on button "button" at bounding box center [1076, 276] width 40 height 58
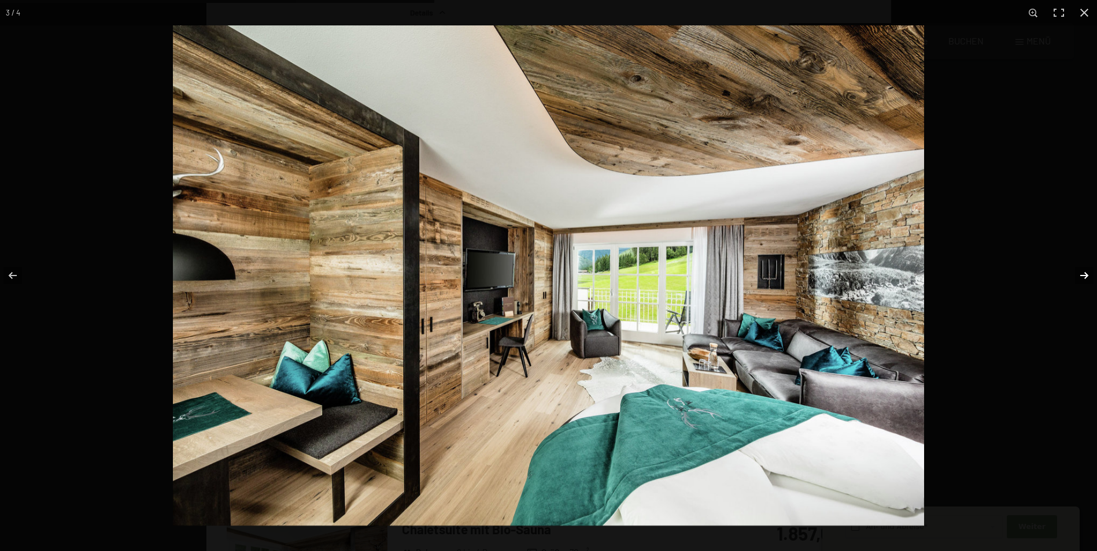
click at [1083, 273] on button "button" at bounding box center [1076, 276] width 40 height 58
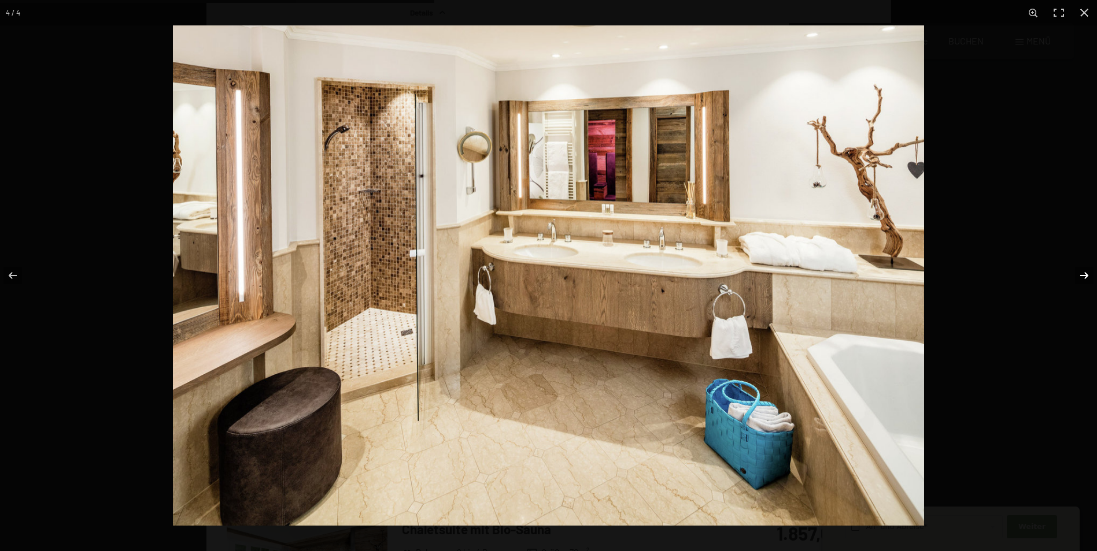
click at [1083, 273] on button "button" at bounding box center [1076, 276] width 40 height 58
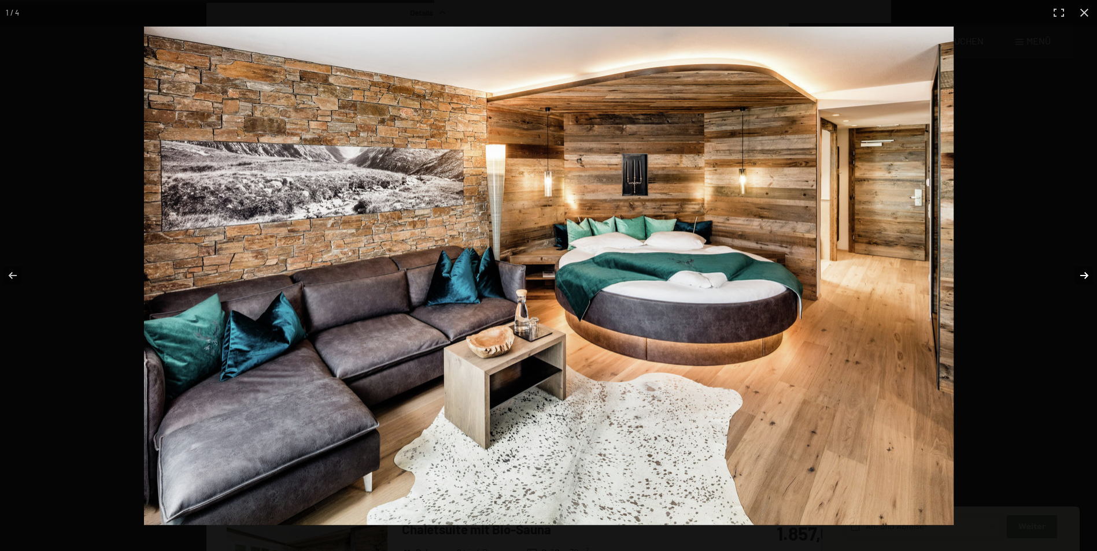
click at [1083, 273] on button "button" at bounding box center [1076, 276] width 40 height 58
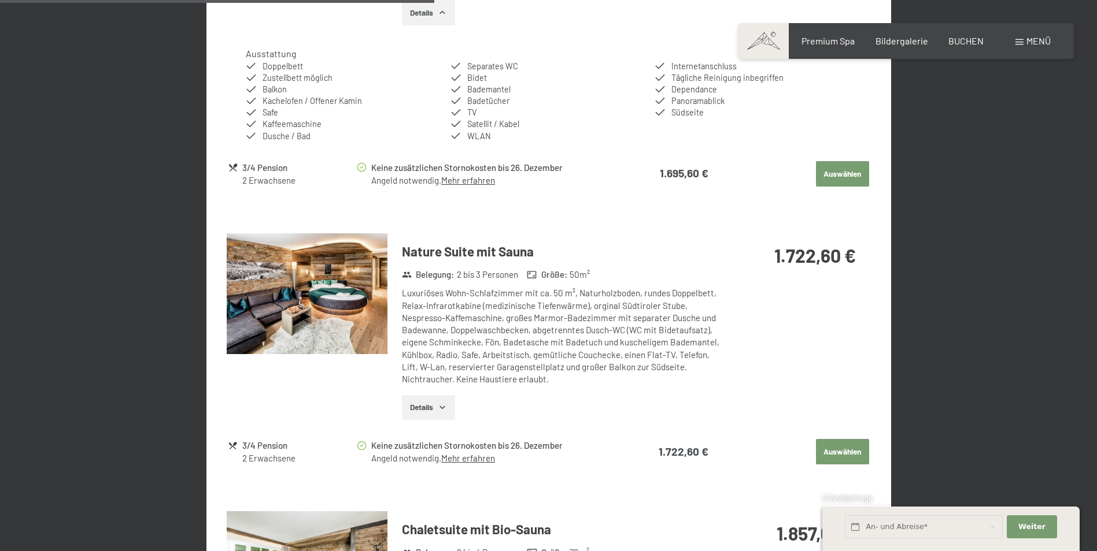
click at [0, 0] on button "button" at bounding box center [0, 0] width 0 height 0
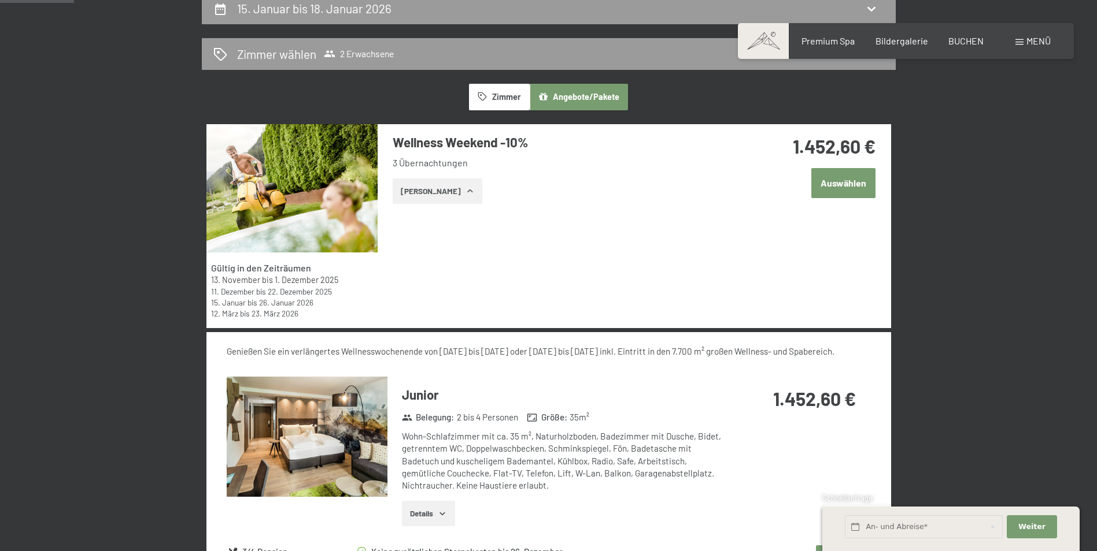
scroll to position [289, 0]
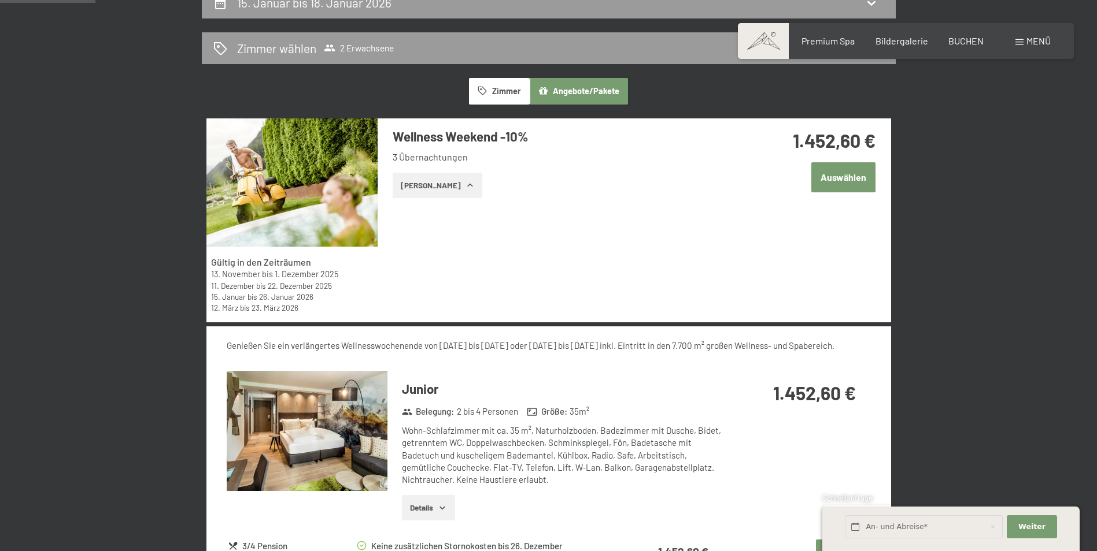
click at [465, 184] on icon "button" at bounding box center [469, 185] width 9 height 9
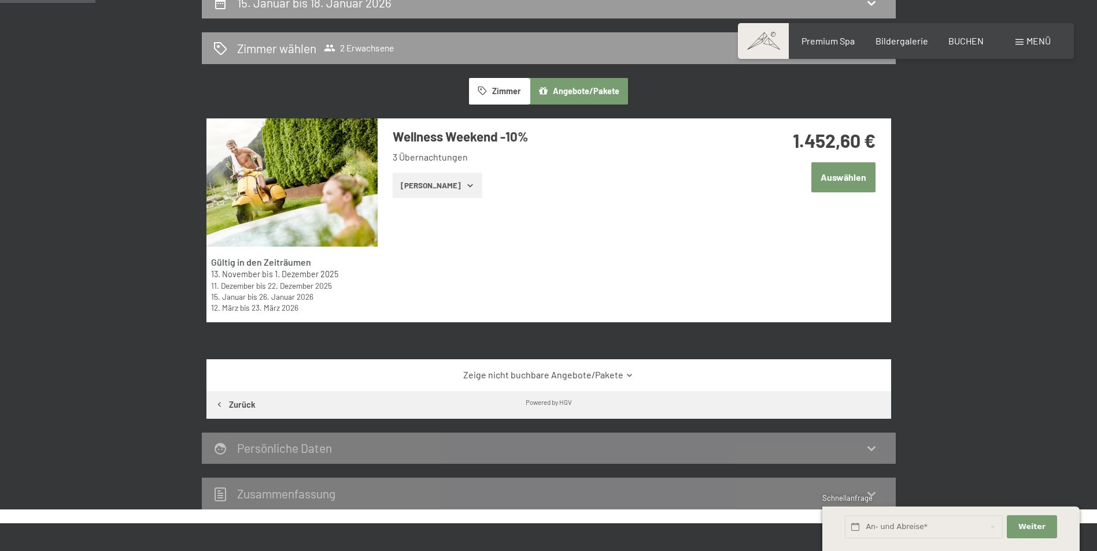
click at [625, 372] on icon at bounding box center [629, 375] width 9 height 9
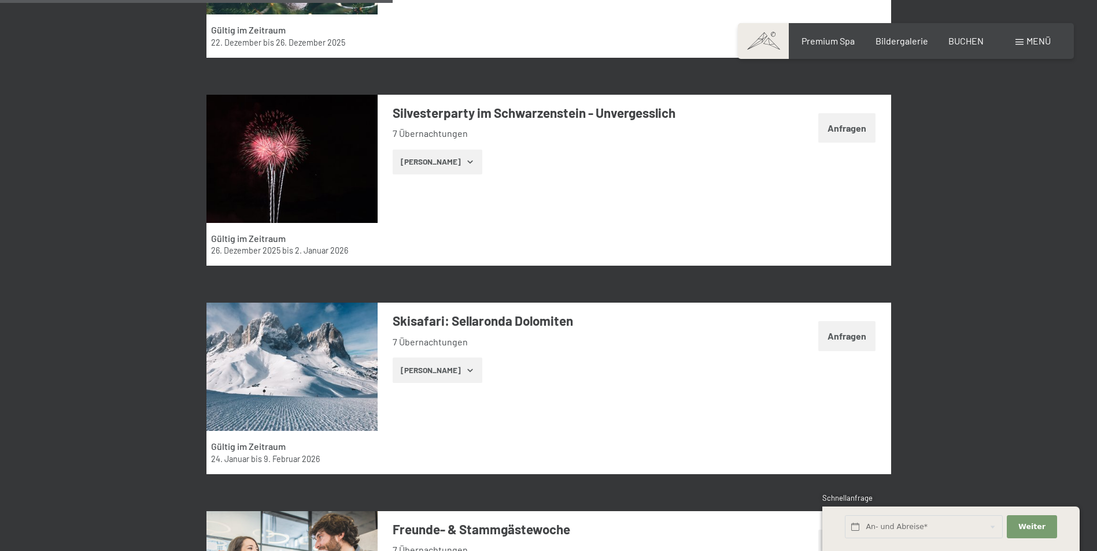
scroll to position [1330, 0]
